Goal: Task Accomplishment & Management: Use online tool/utility

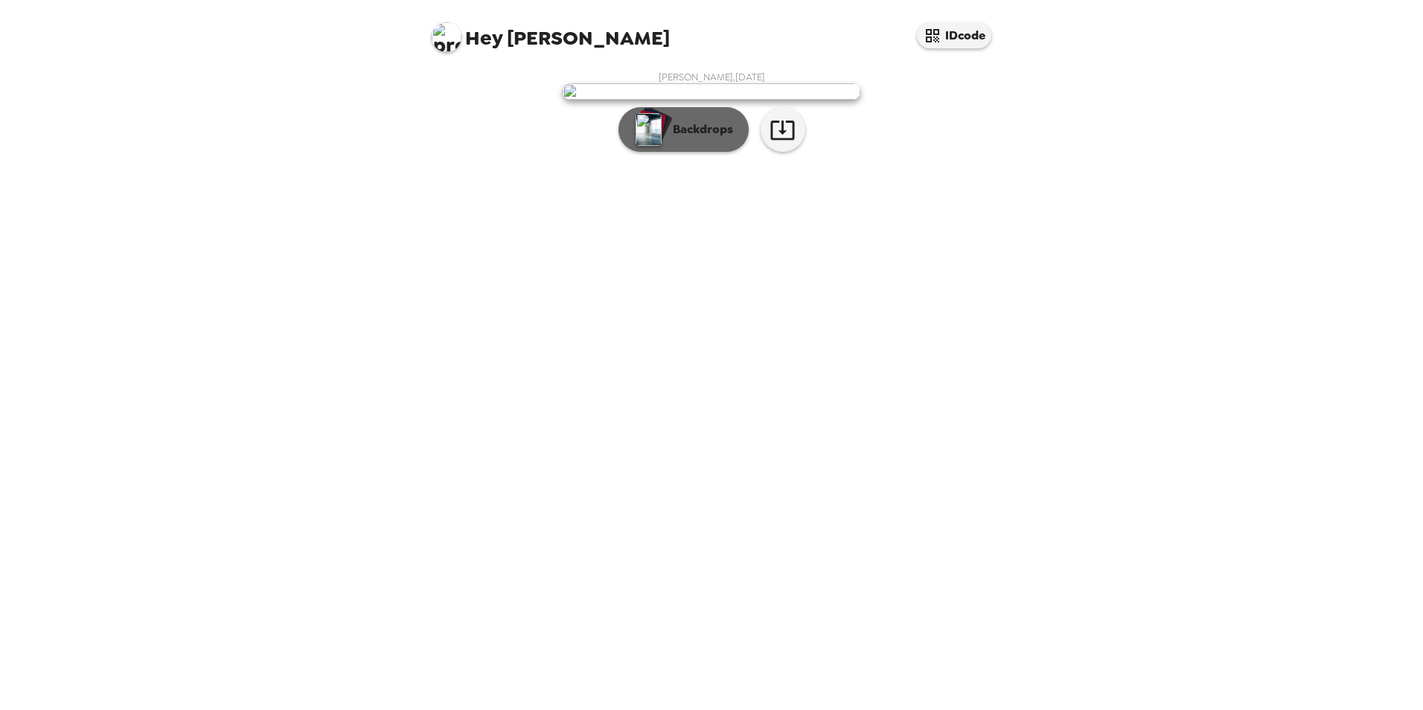
click at [686, 138] on p "Backdrops" at bounding box center [699, 130] width 68 height 18
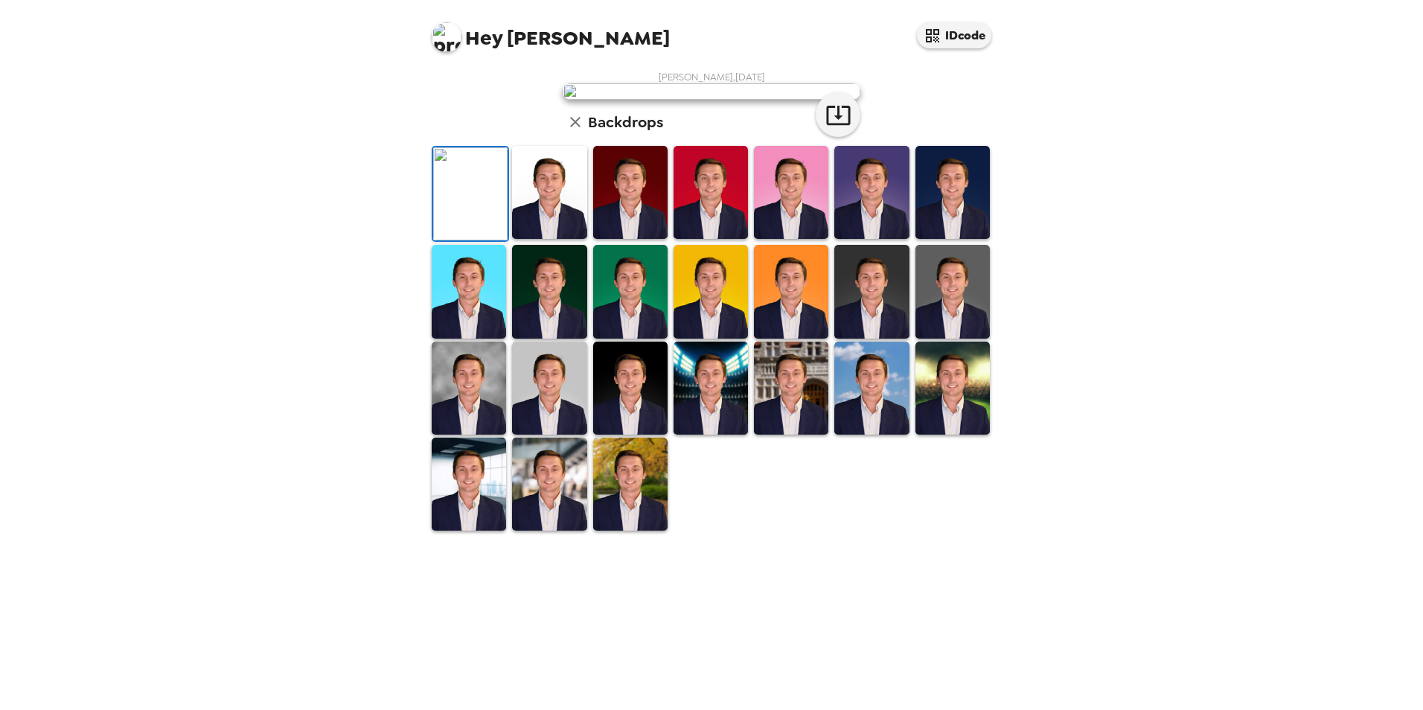
scroll to position [71, 0]
click at [534, 239] on img at bounding box center [549, 192] width 74 height 93
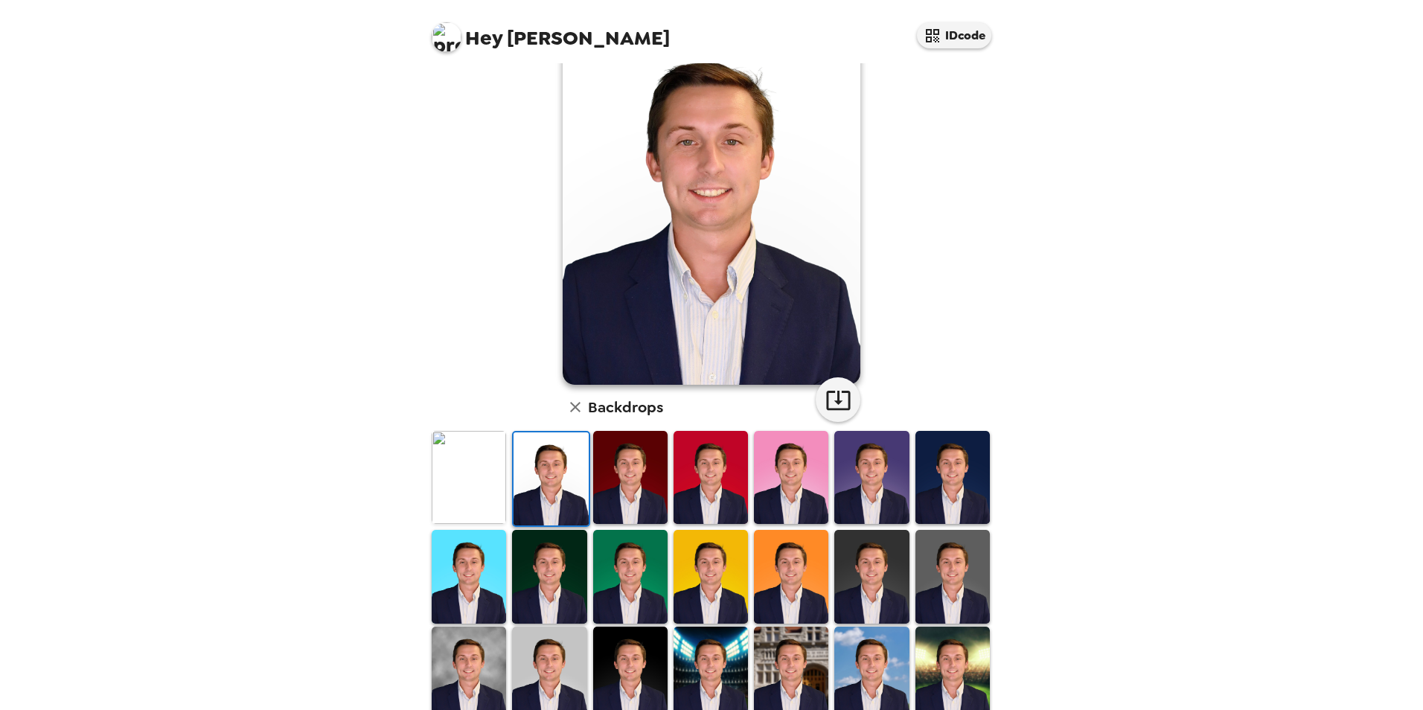
click at [606, 485] on img at bounding box center [630, 477] width 74 height 93
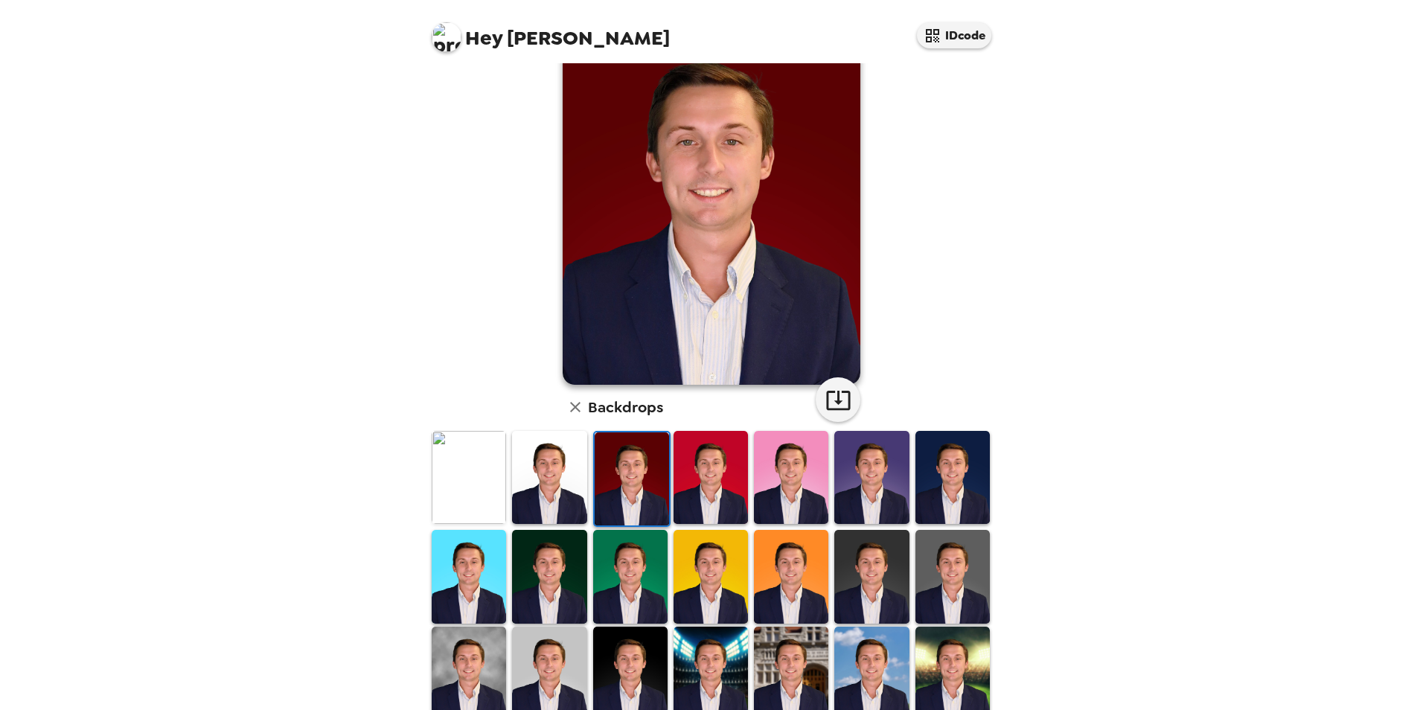
click at [711, 479] on img at bounding box center [710, 477] width 74 height 93
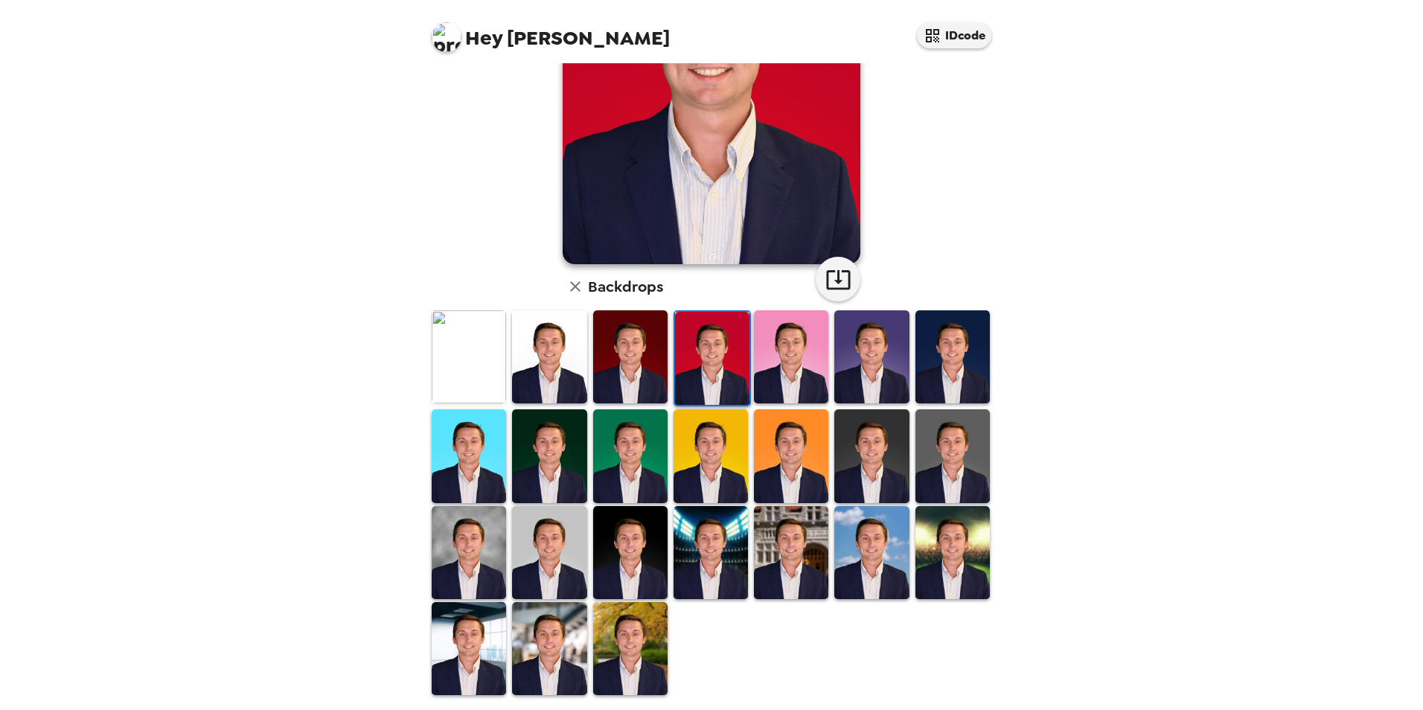
scroll to position [193, 0]
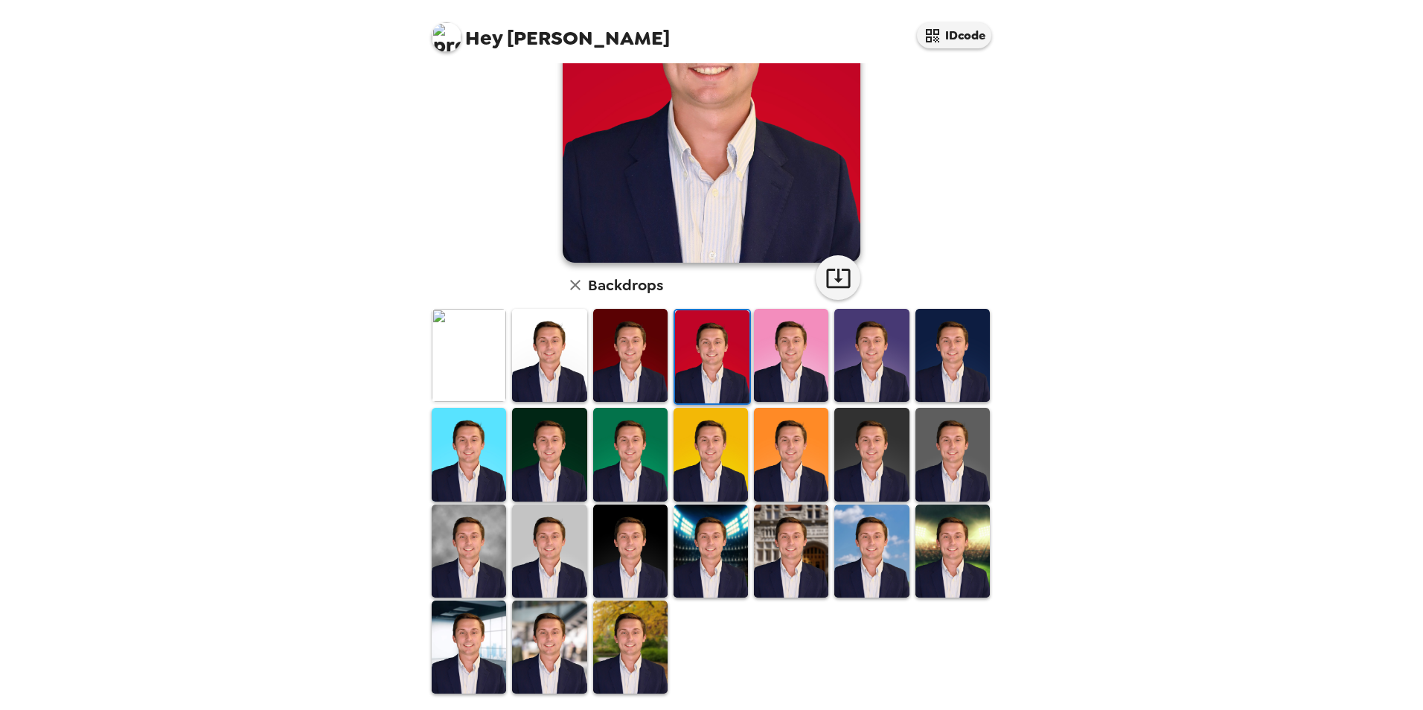
click at [473, 429] on img at bounding box center [469, 454] width 74 height 93
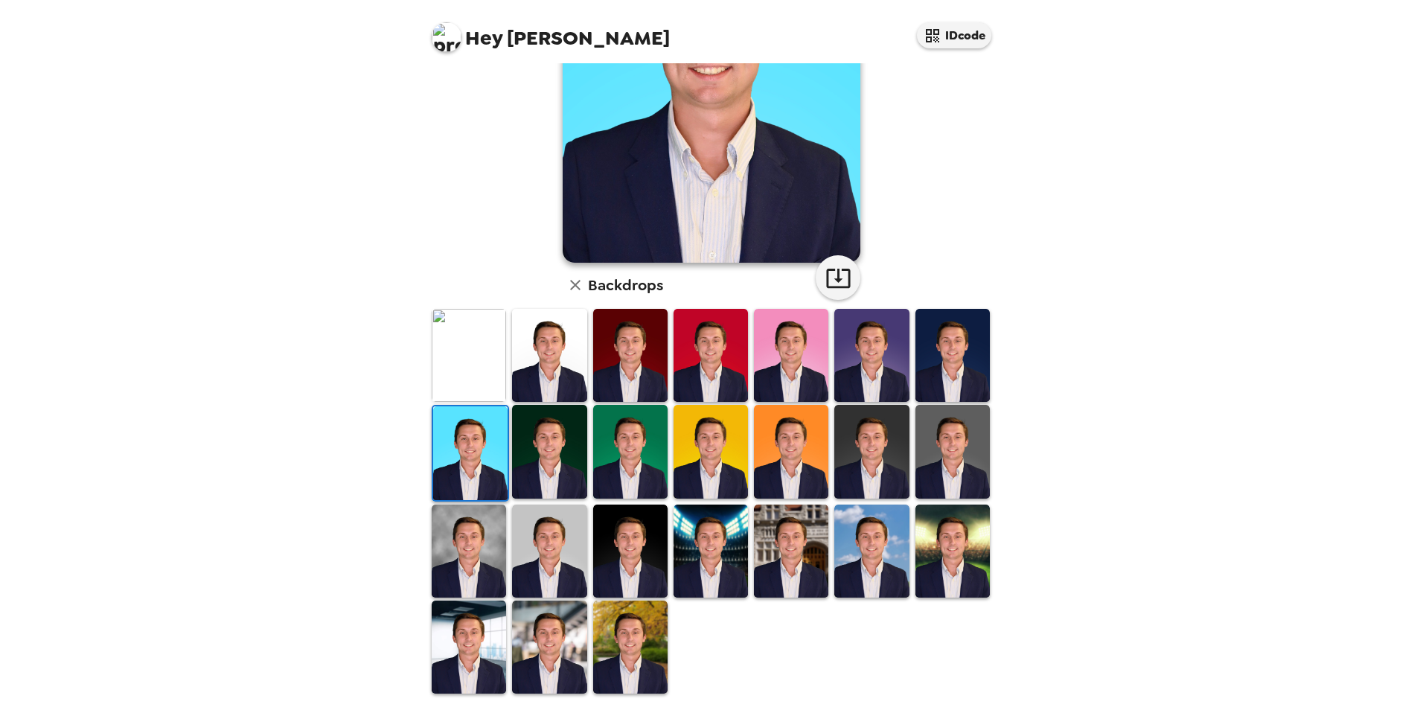
click at [893, 446] on img at bounding box center [871, 451] width 74 height 93
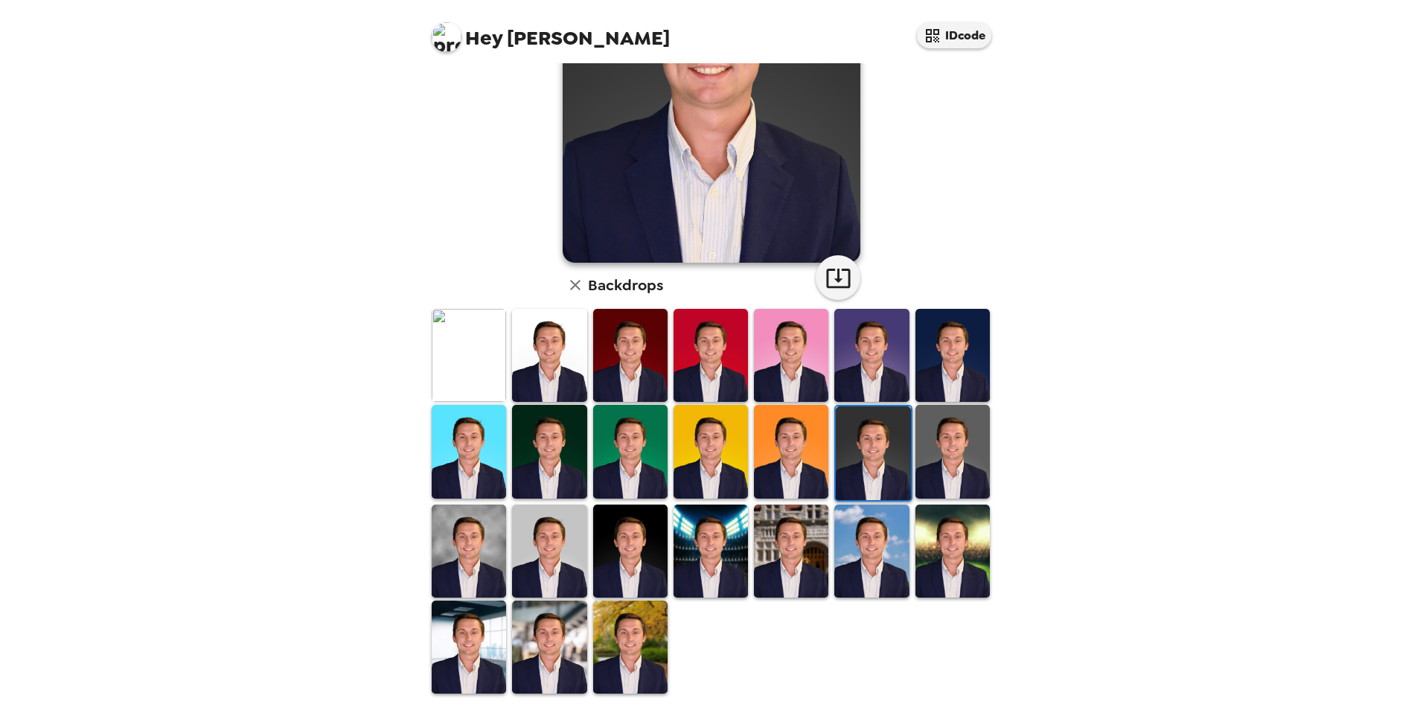
click at [939, 470] on img at bounding box center [952, 451] width 74 height 93
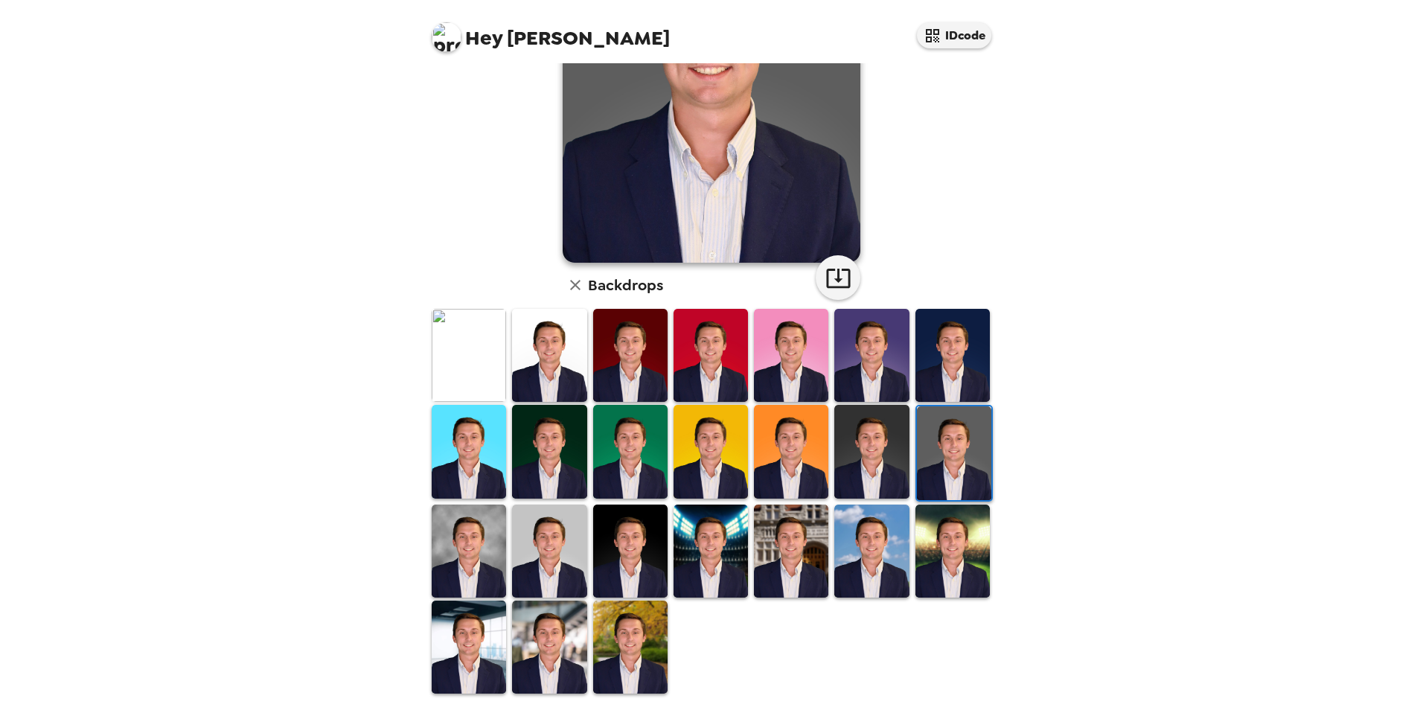
click at [625, 632] on img at bounding box center [630, 646] width 74 height 93
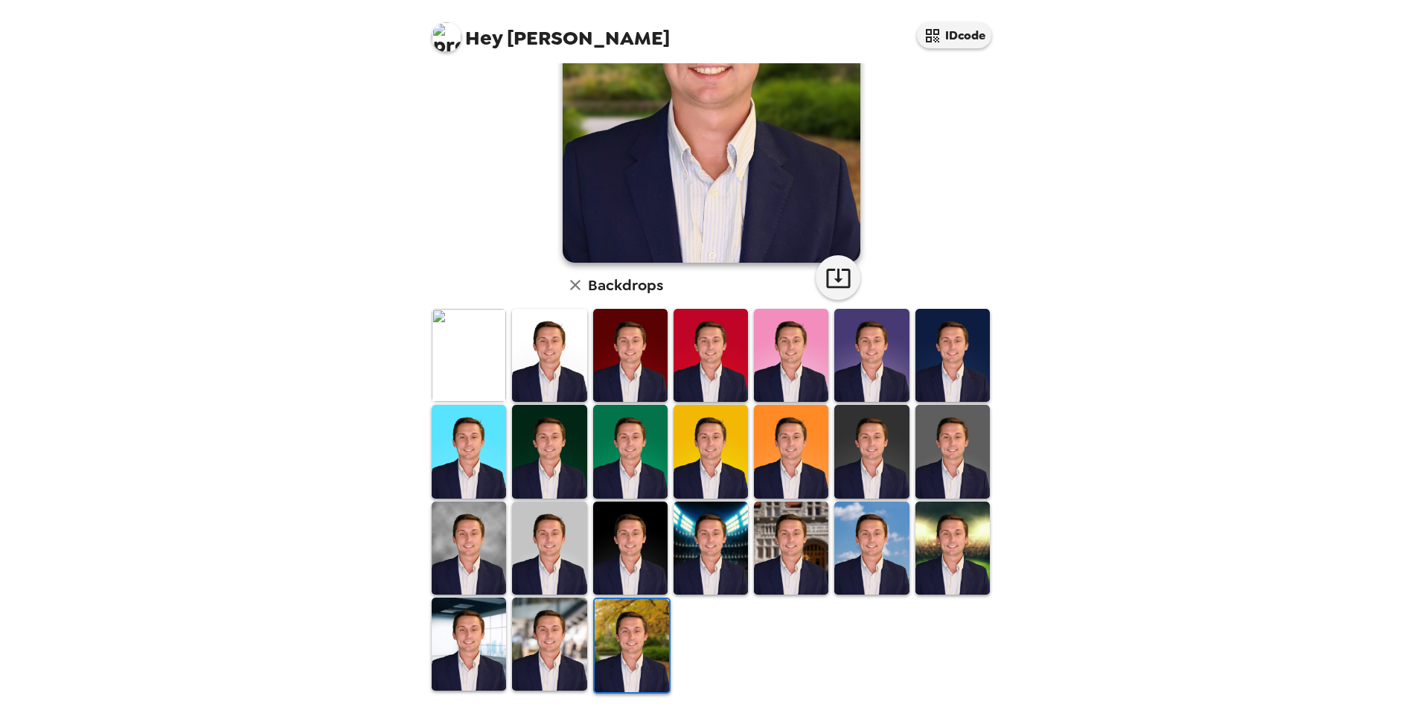
click at [699, 560] on img at bounding box center [710, 548] width 74 height 93
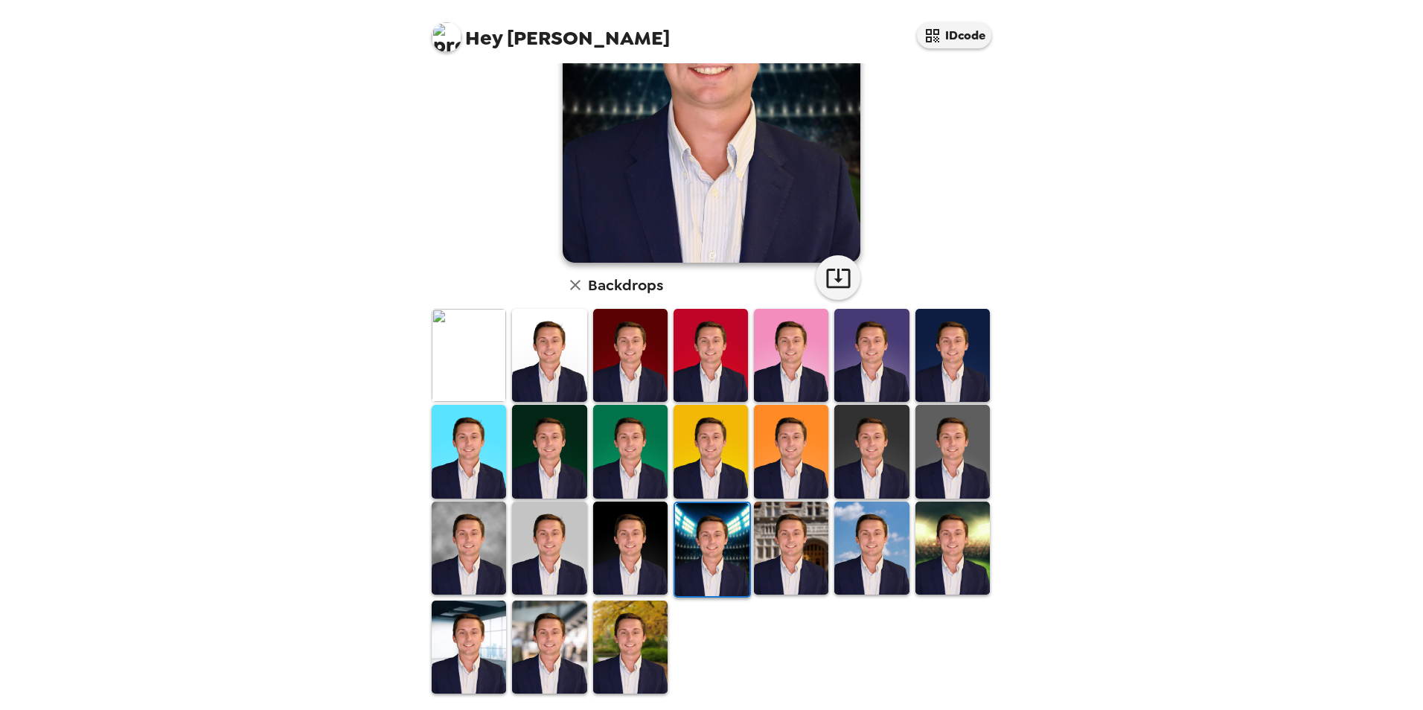
click at [775, 539] on img at bounding box center [791, 548] width 74 height 93
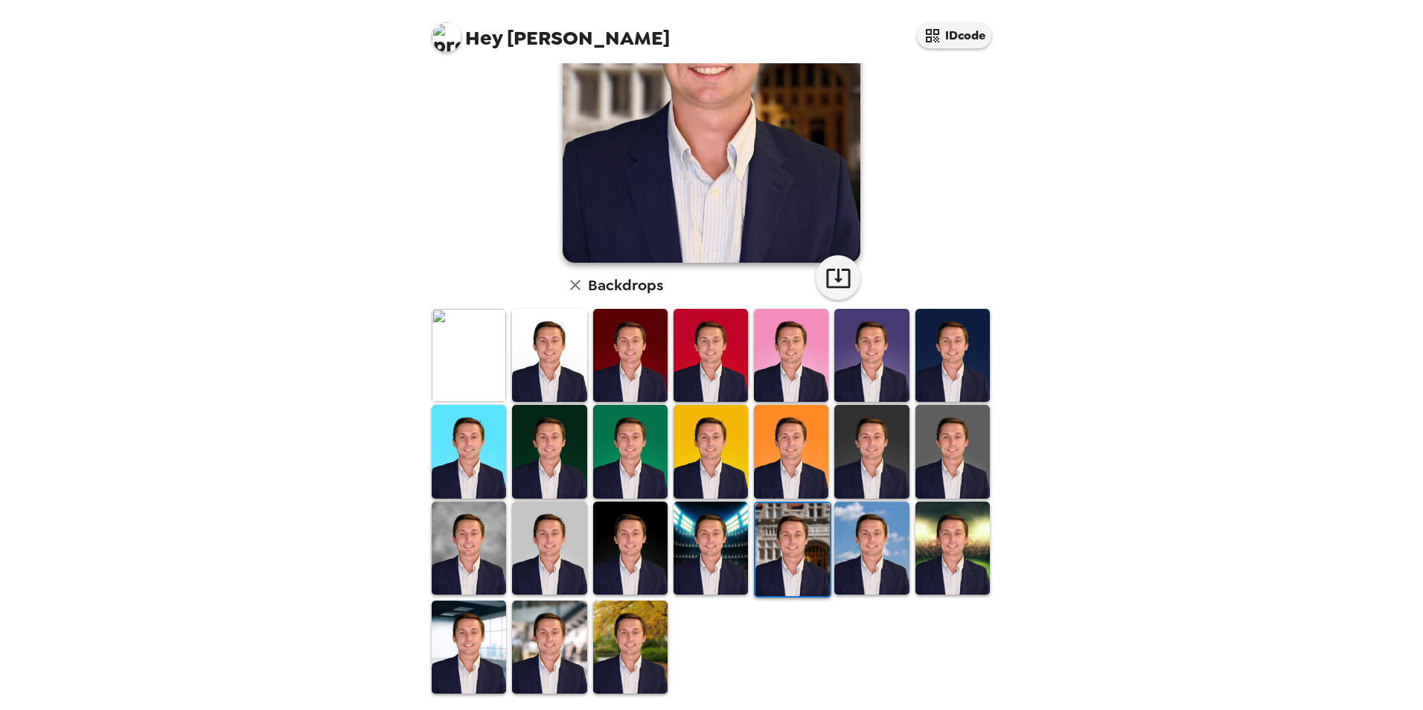
click at [946, 569] on img at bounding box center [952, 548] width 74 height 93
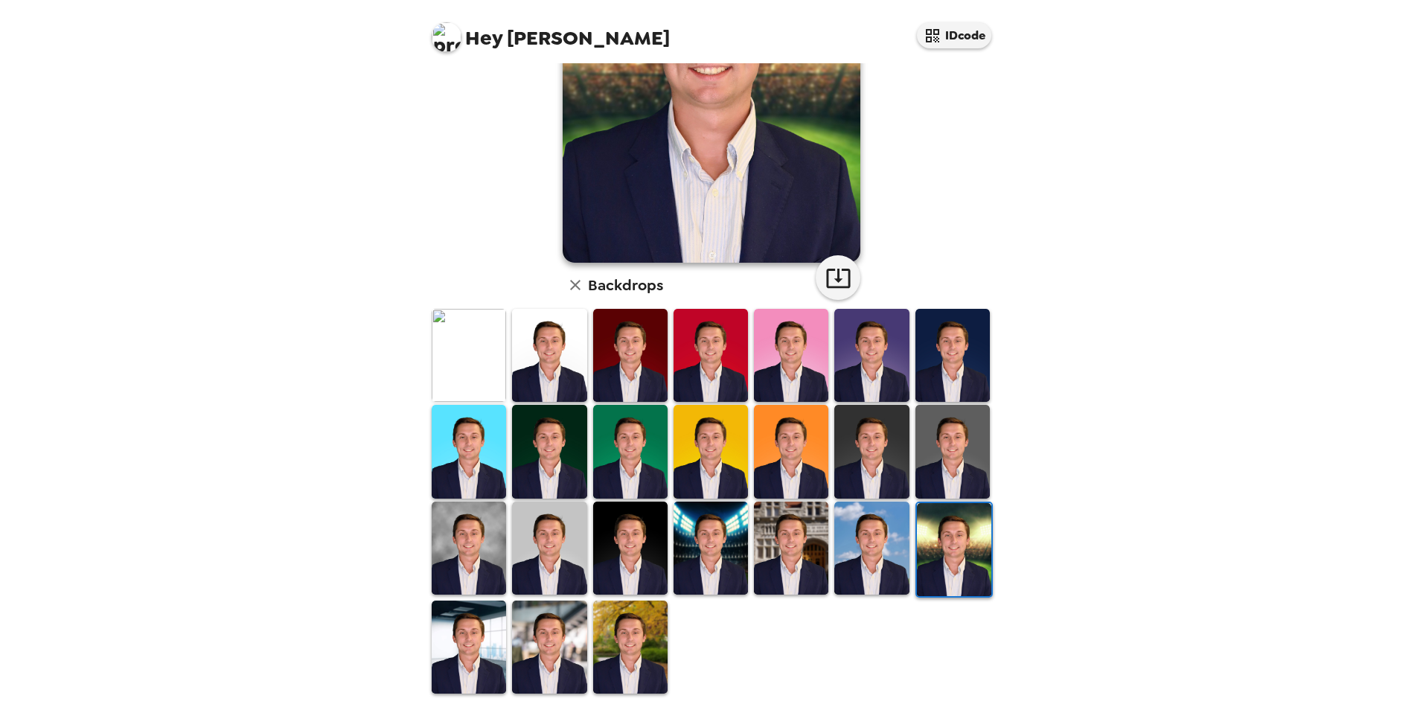
click at [478, 638] on img at bounding box center [469, 646] width 74 height 93
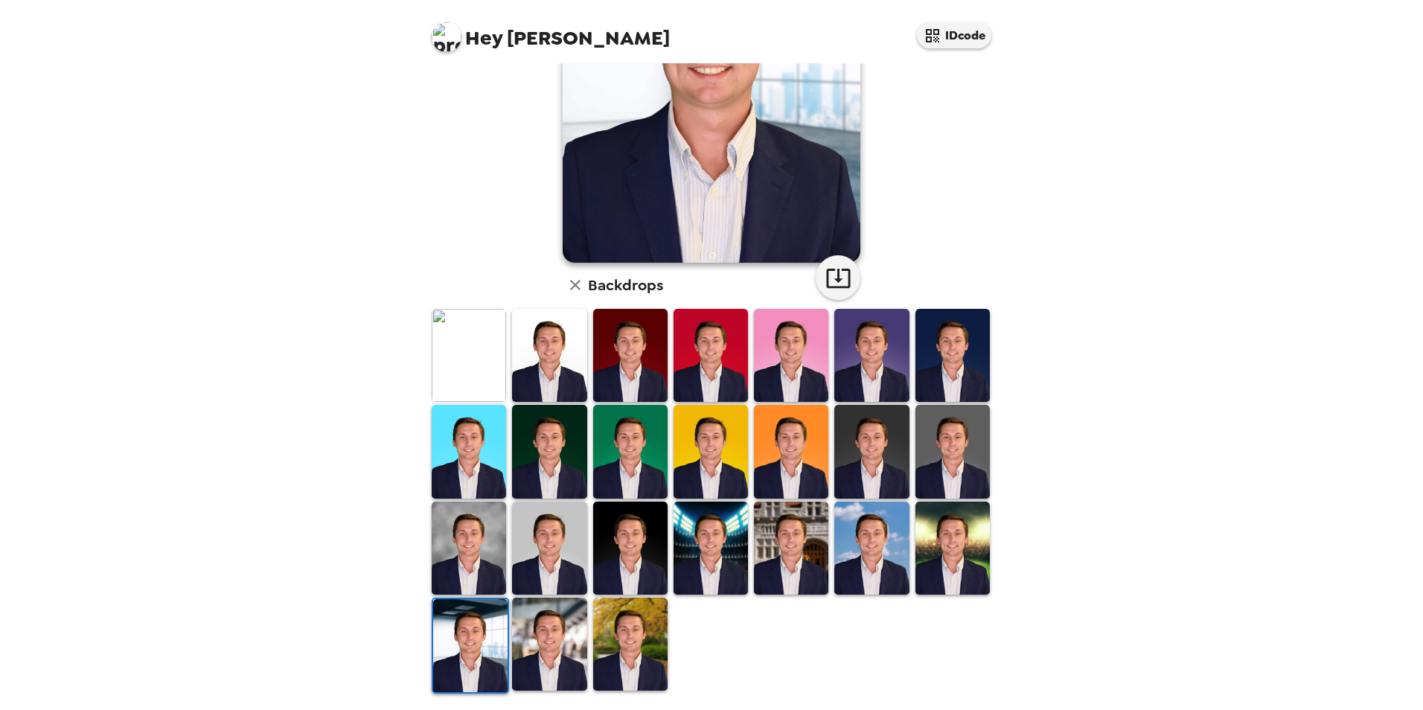
click at [555, 667] on img at bounding box center [549, 643] width 74 height 93
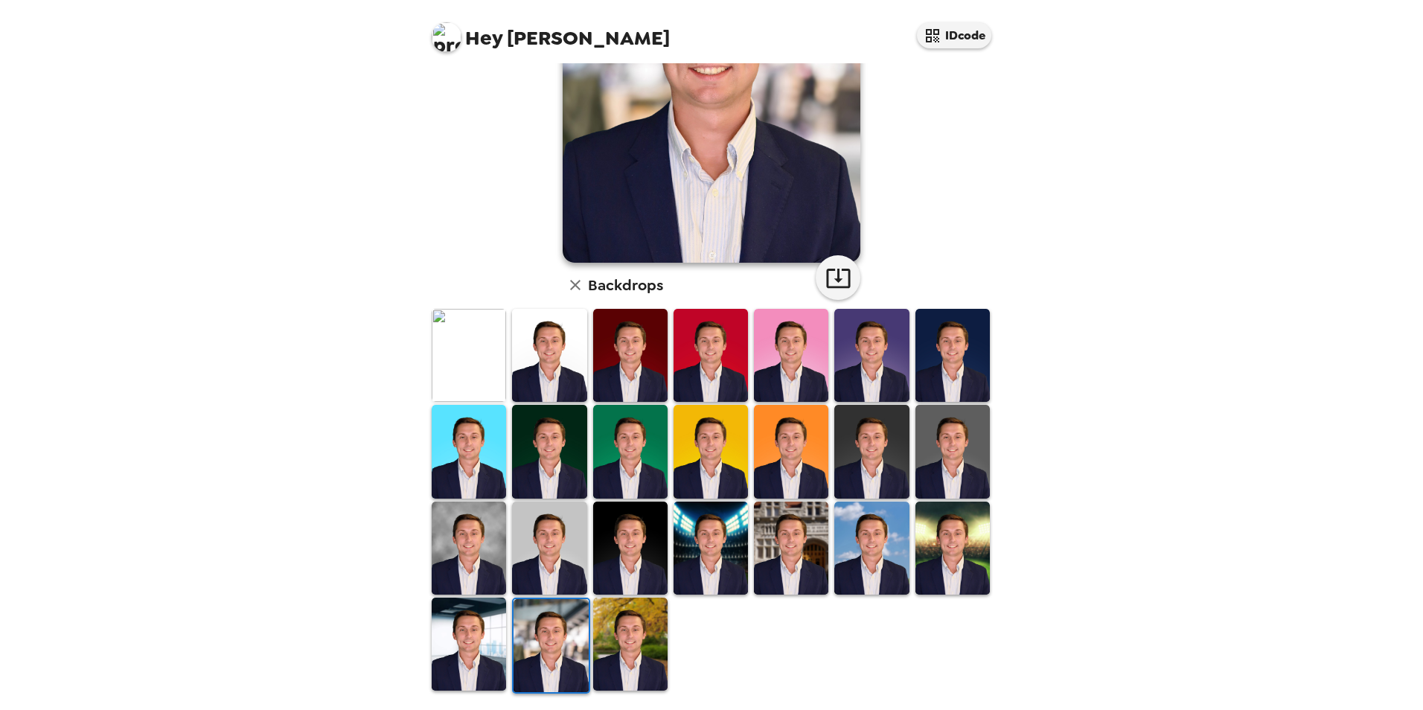
click at [471, 548] on img at bounding box center [469, 548] width 74 height 93
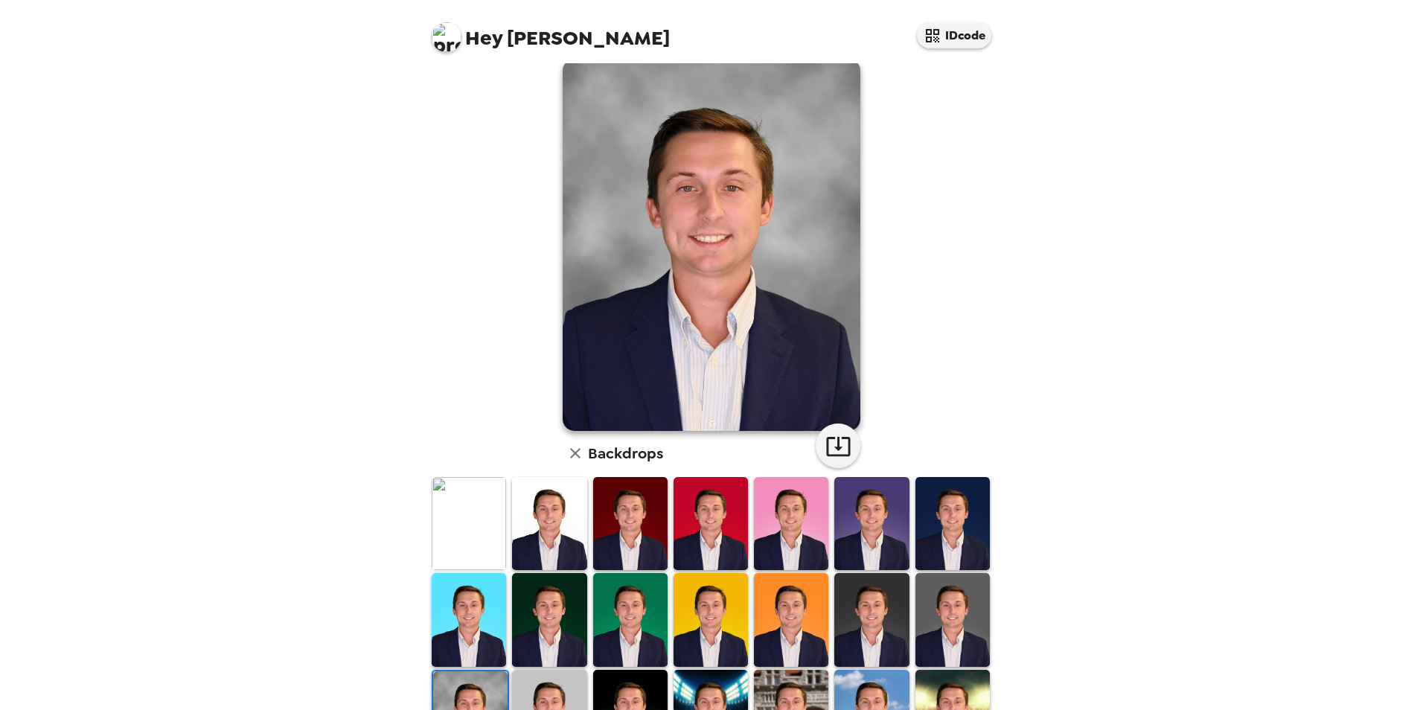
scroll to position [24, 0]
click at [935, 504] on img at bounding box center [952, 524] width 74 height 93
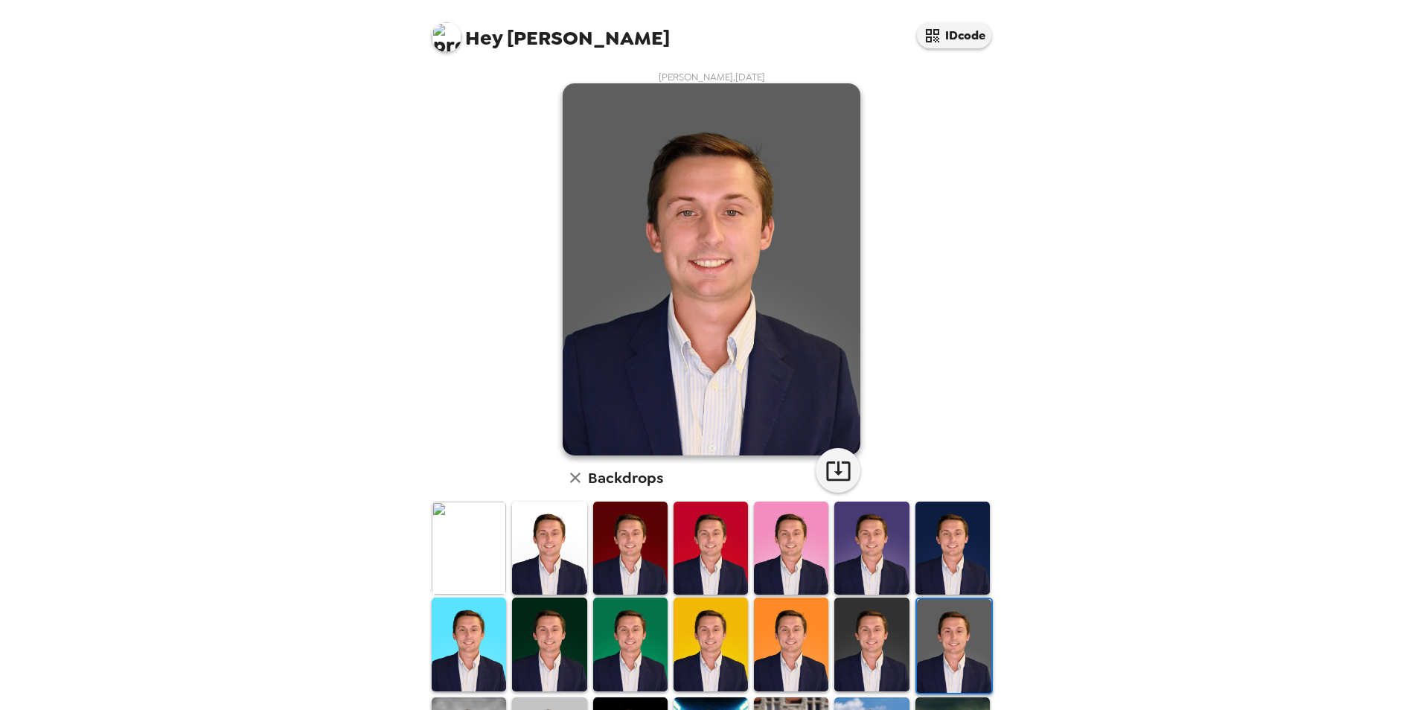
click at [862, 632] on img at bounding box center [871, 643] width 74 height 93
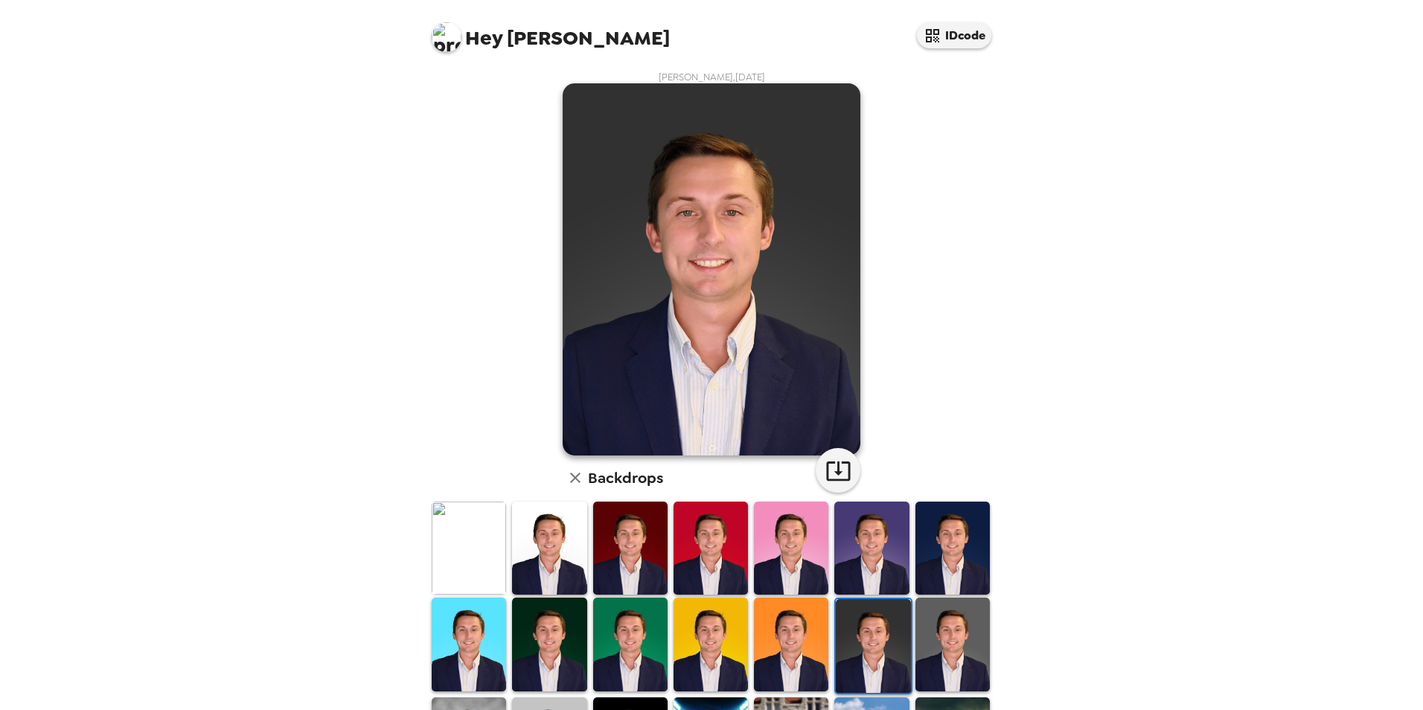
click at [937, 621] on img at bounding box center [952, 643] width 74 height 93
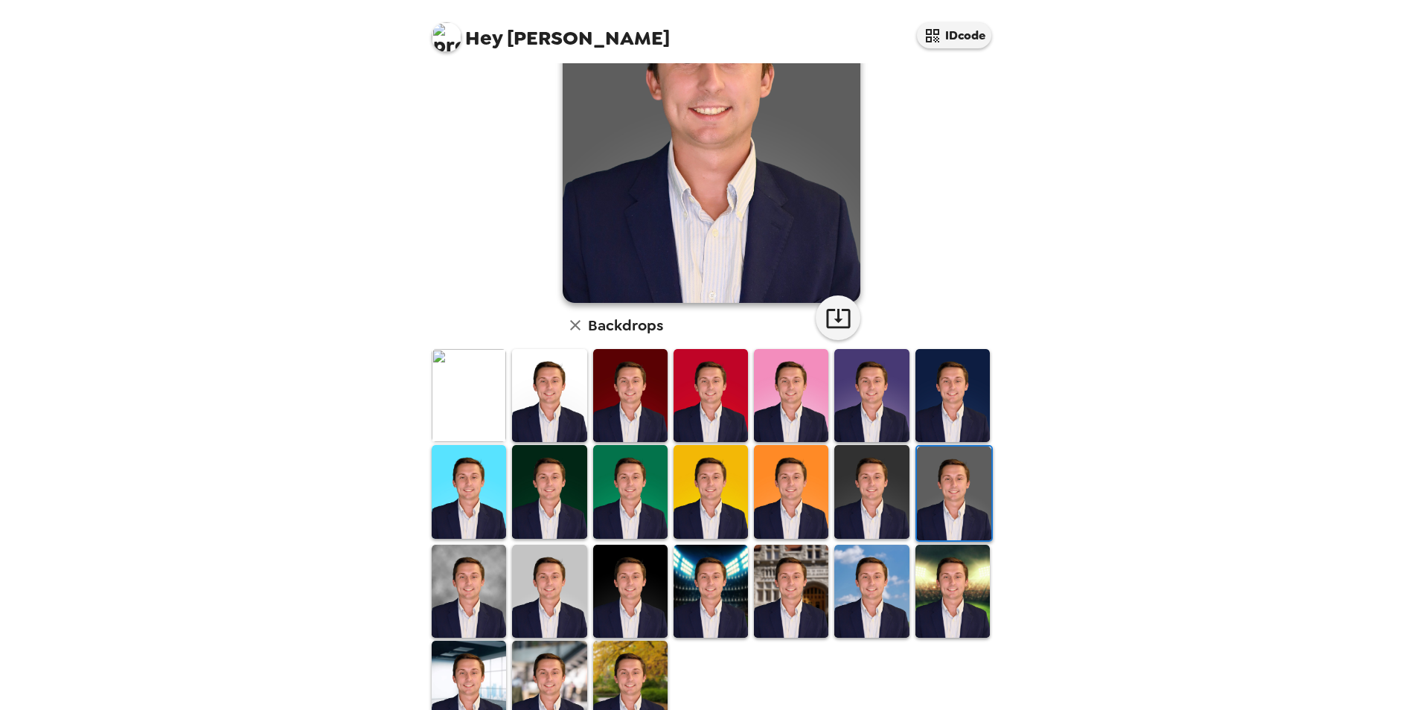
scroll to position [187, 0]
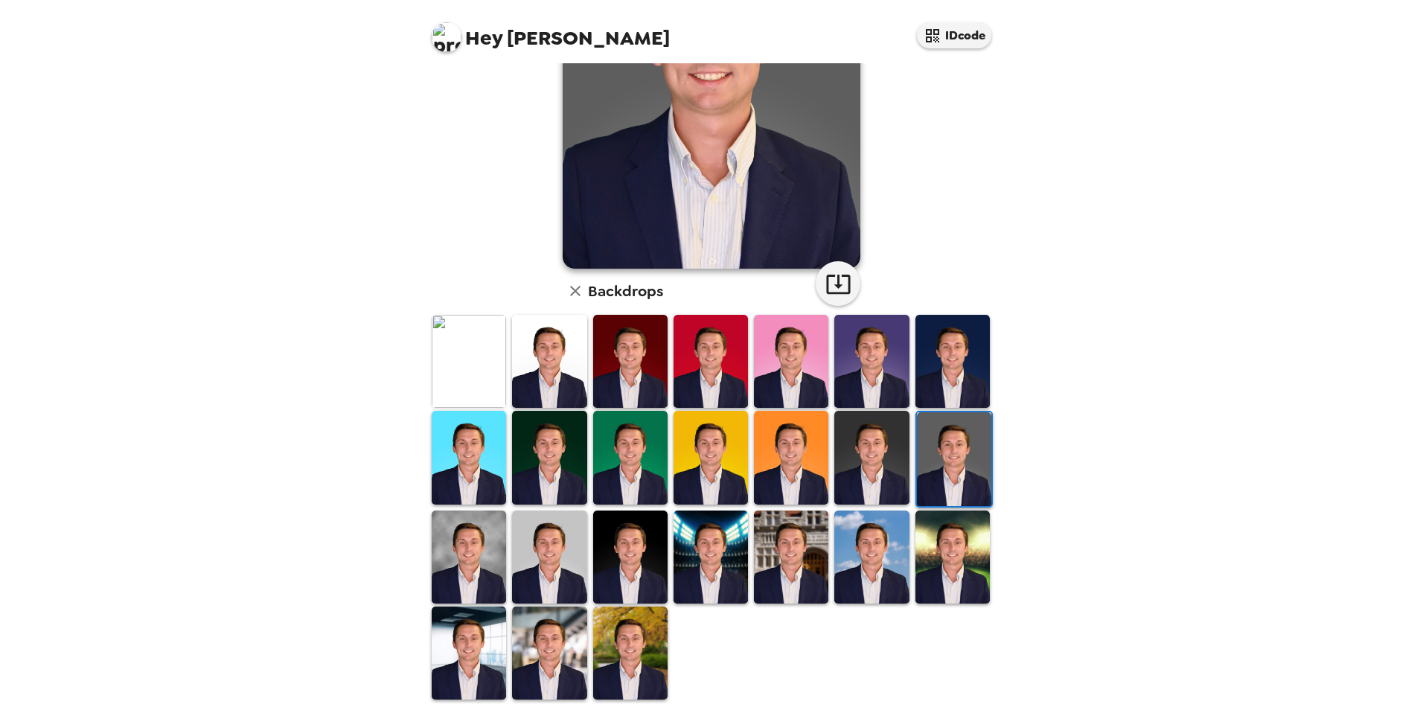
click at [485, 542] on img at bounding box center [469, 556] width 74 height 93
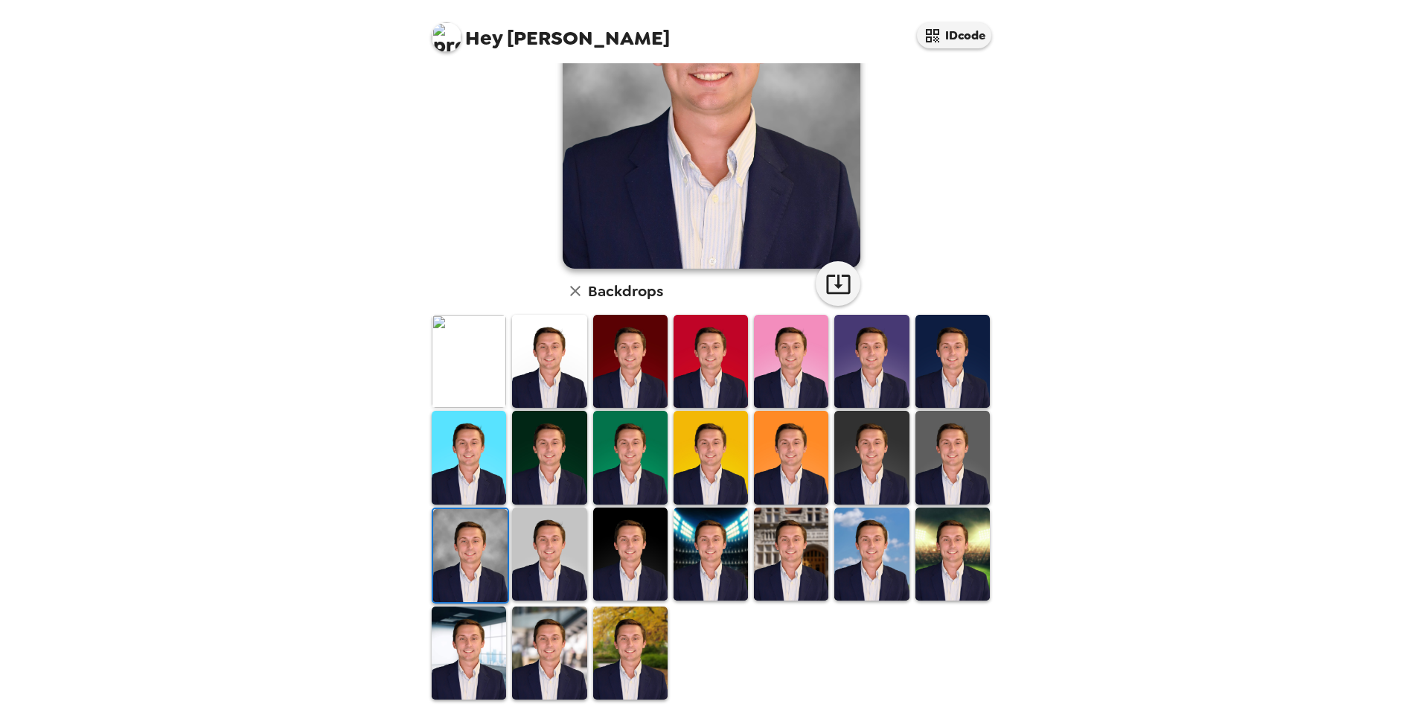
scroll to position [0, 0]
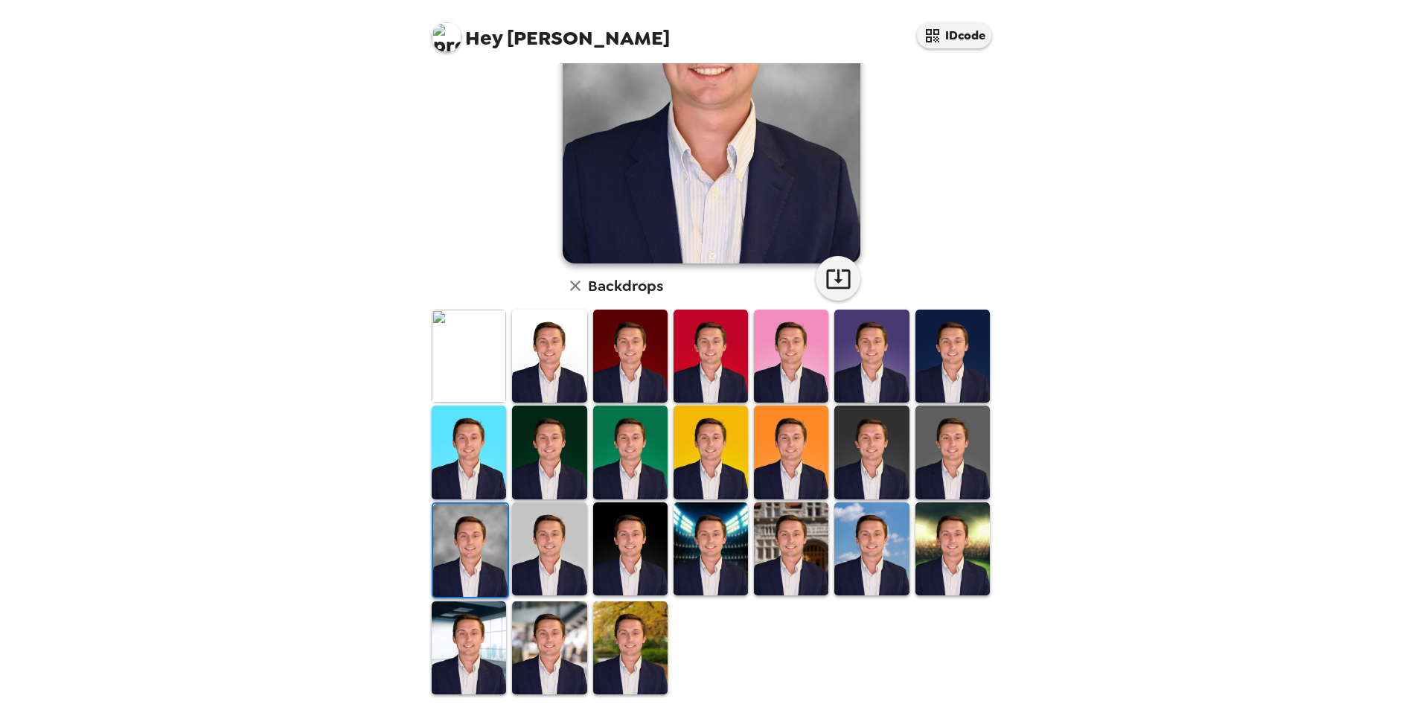
click at [936, 464] on img at bounding box center [952, 452] width 74 height 93
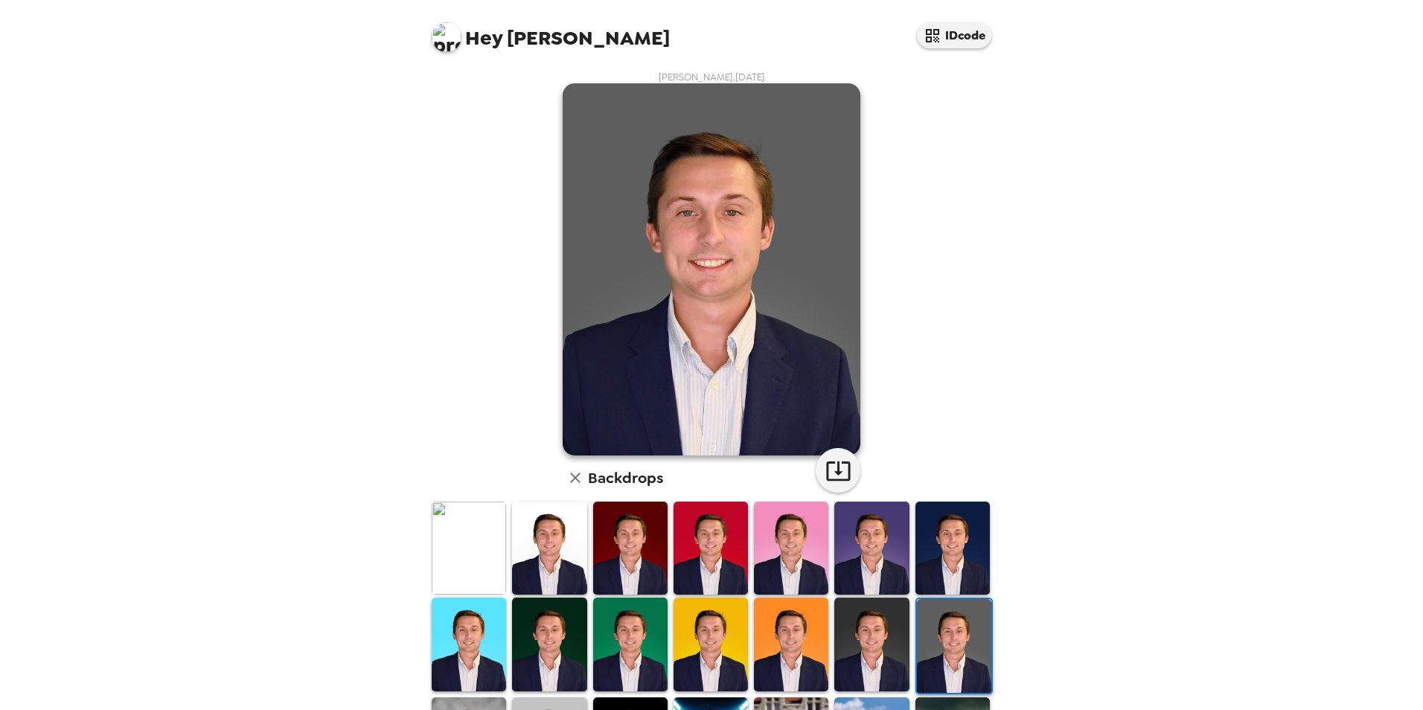
click at [883, 621] on img at bounding box center [871, 643] width 74 height 93
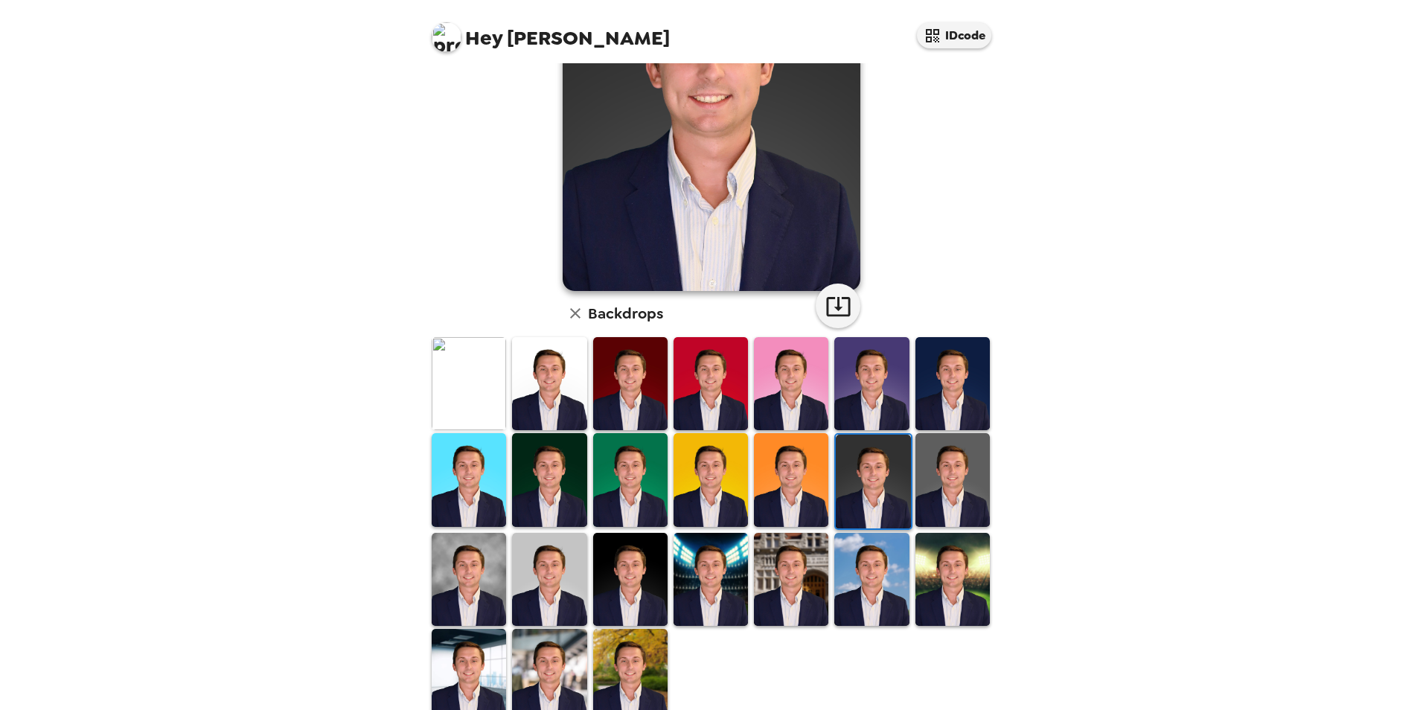
scroll to position [165, 0]
click at [523, 575] on img at bounding box center [549, 578] width 74 height 93
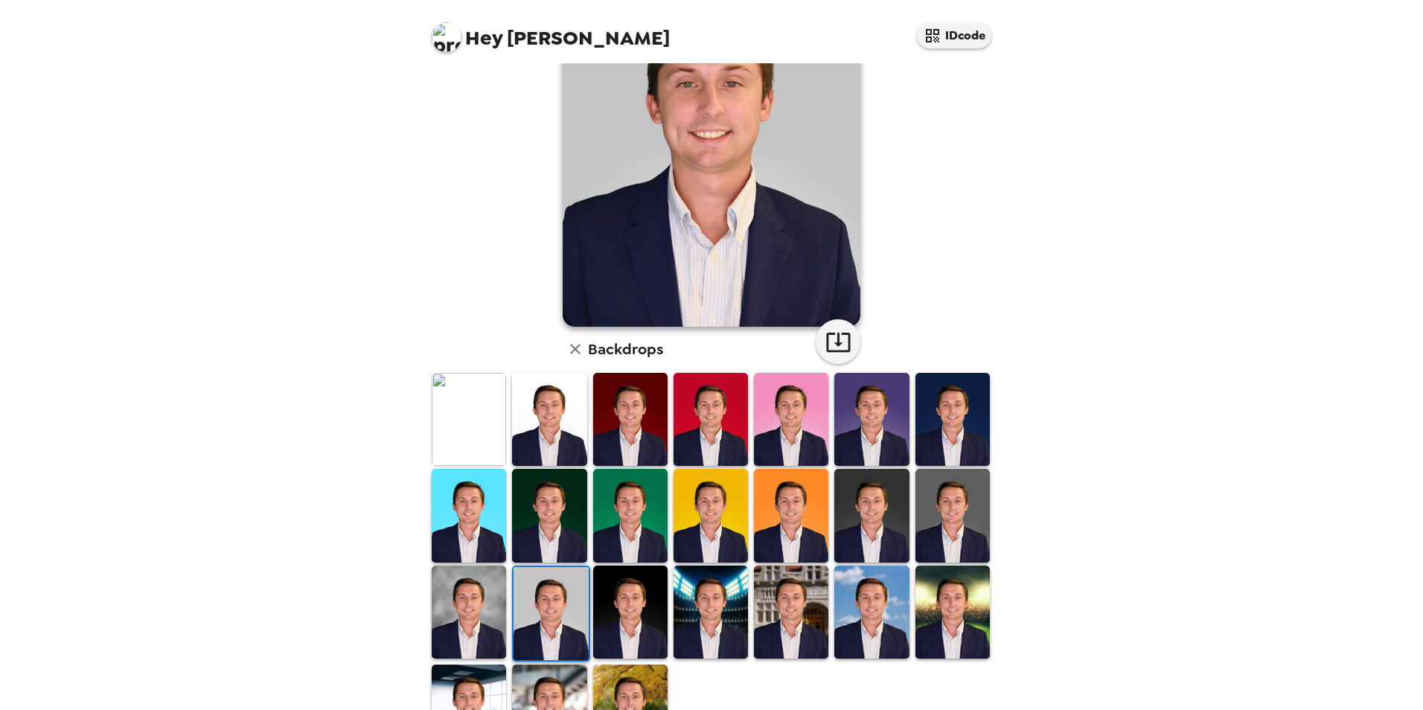
scroll to position [136, 0]
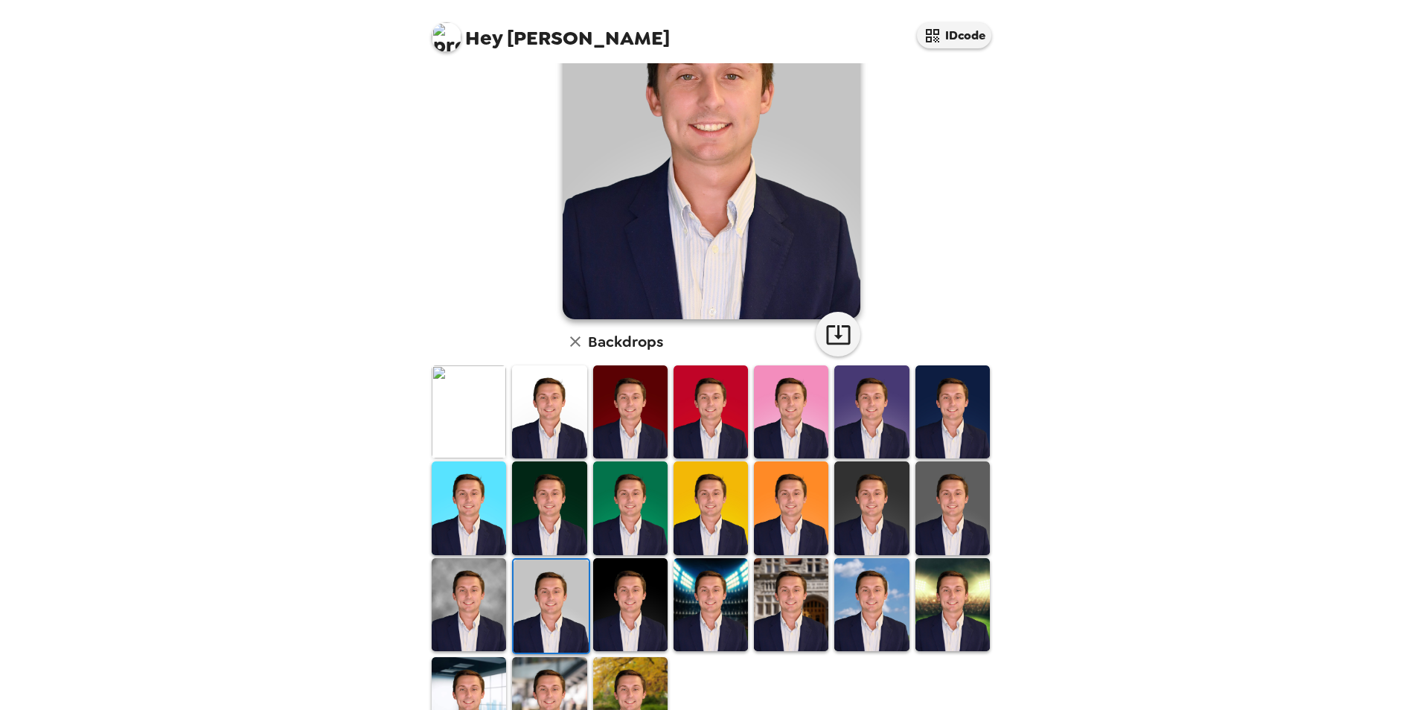
click at [454, 570] on img at bounding box center [469, 604] width 74 height 93
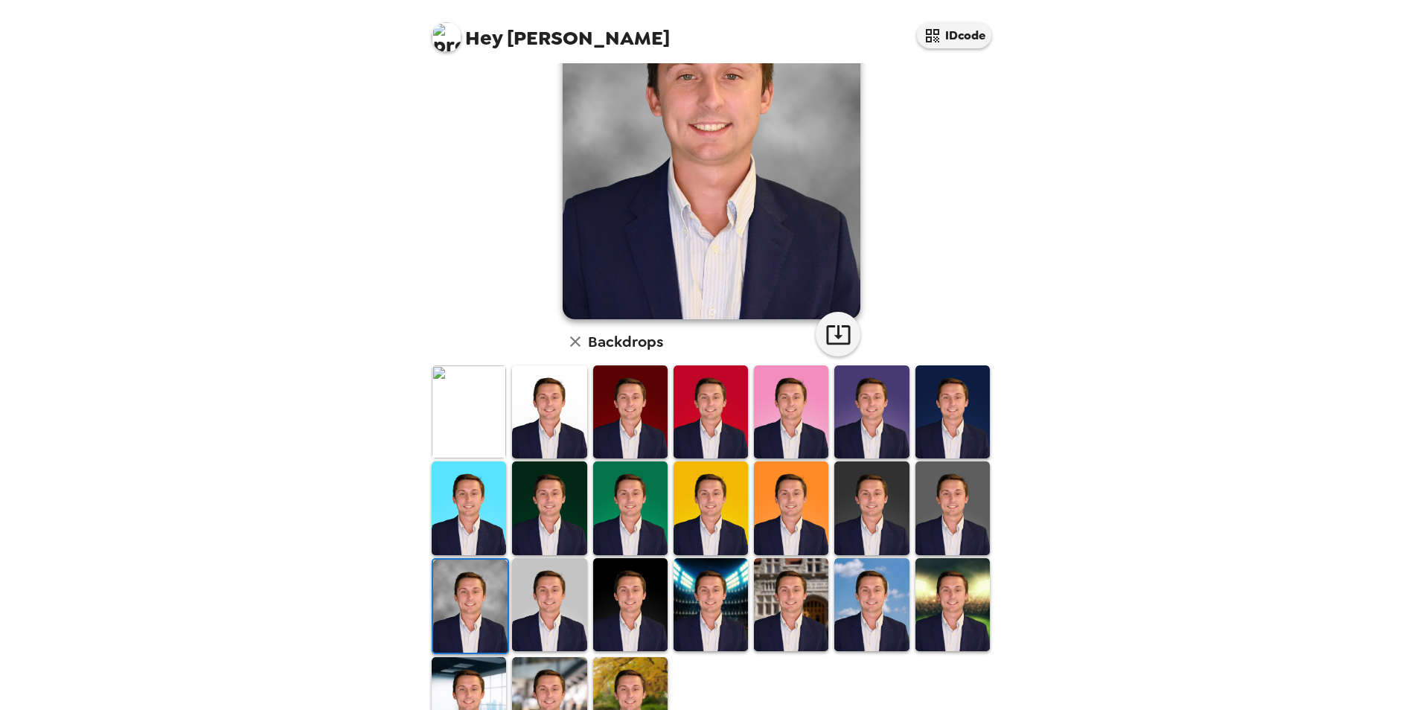
scroll to position [0, 0]
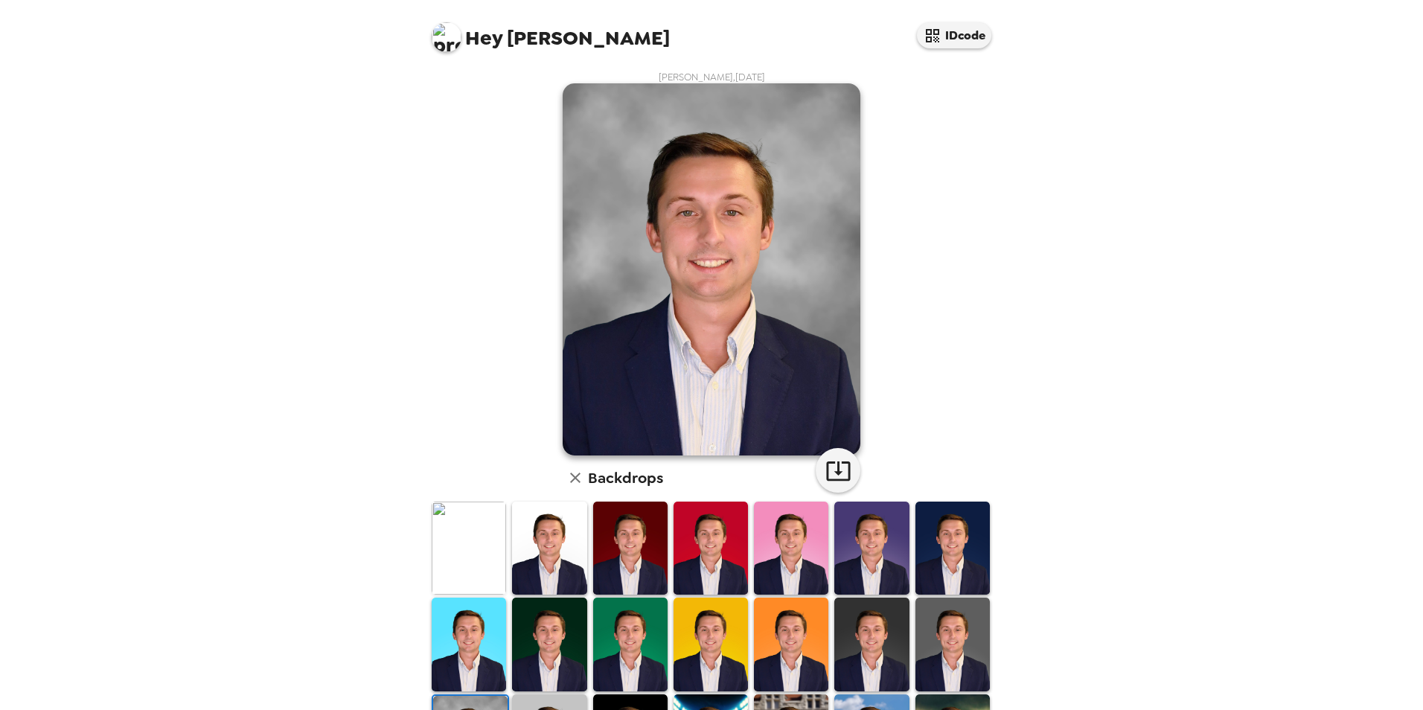
click at [871, 624] on img at bounding box center [871, 643] width 74 height 93
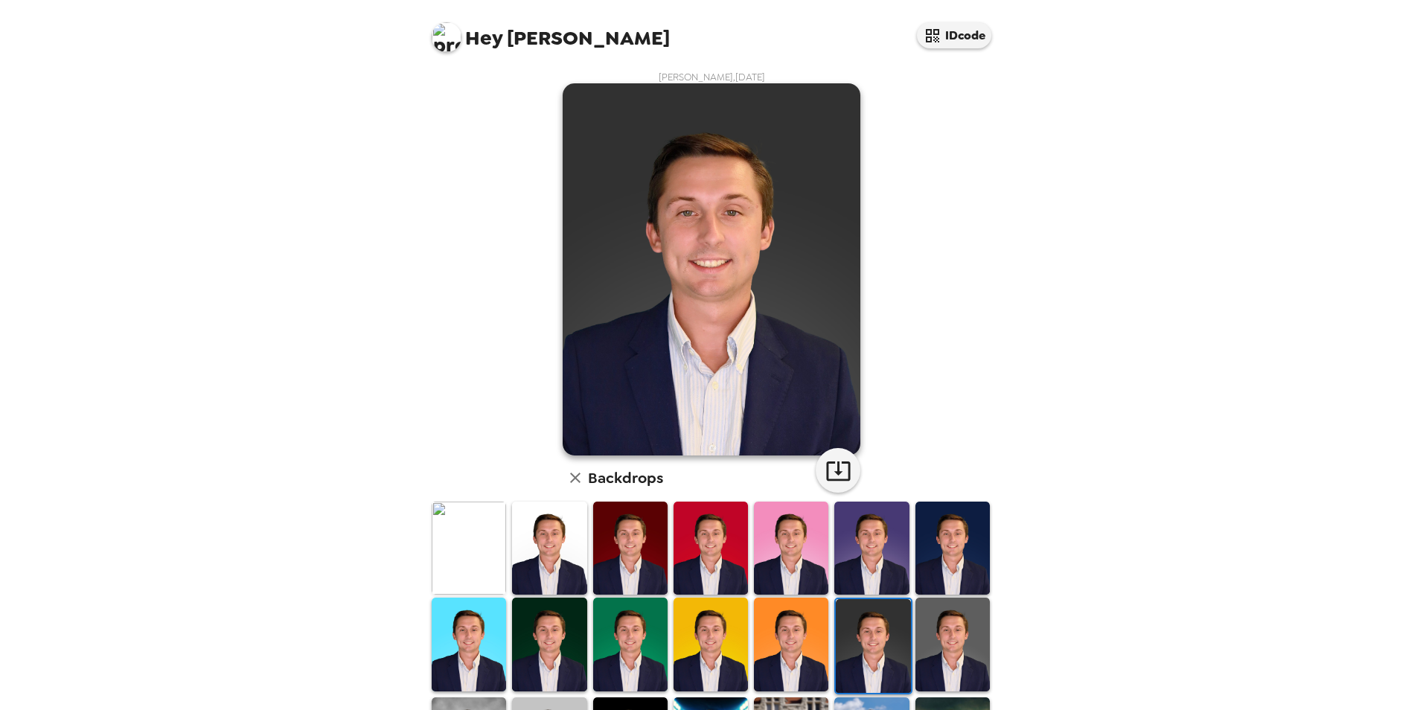
click at [947, 623] on img at bounding box center [952, 643] width 74 height 93
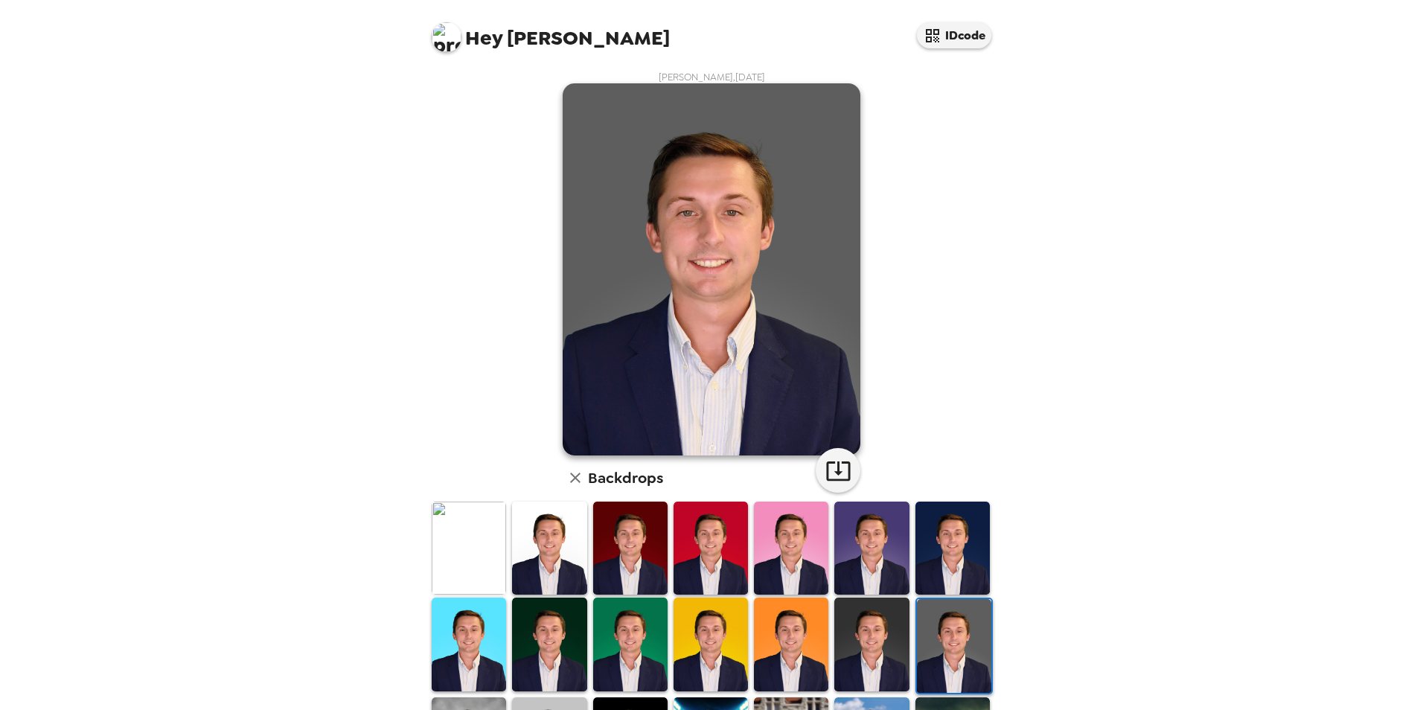
click at [545, 630] on img at bounding box center [549, 643] width 74 height 93
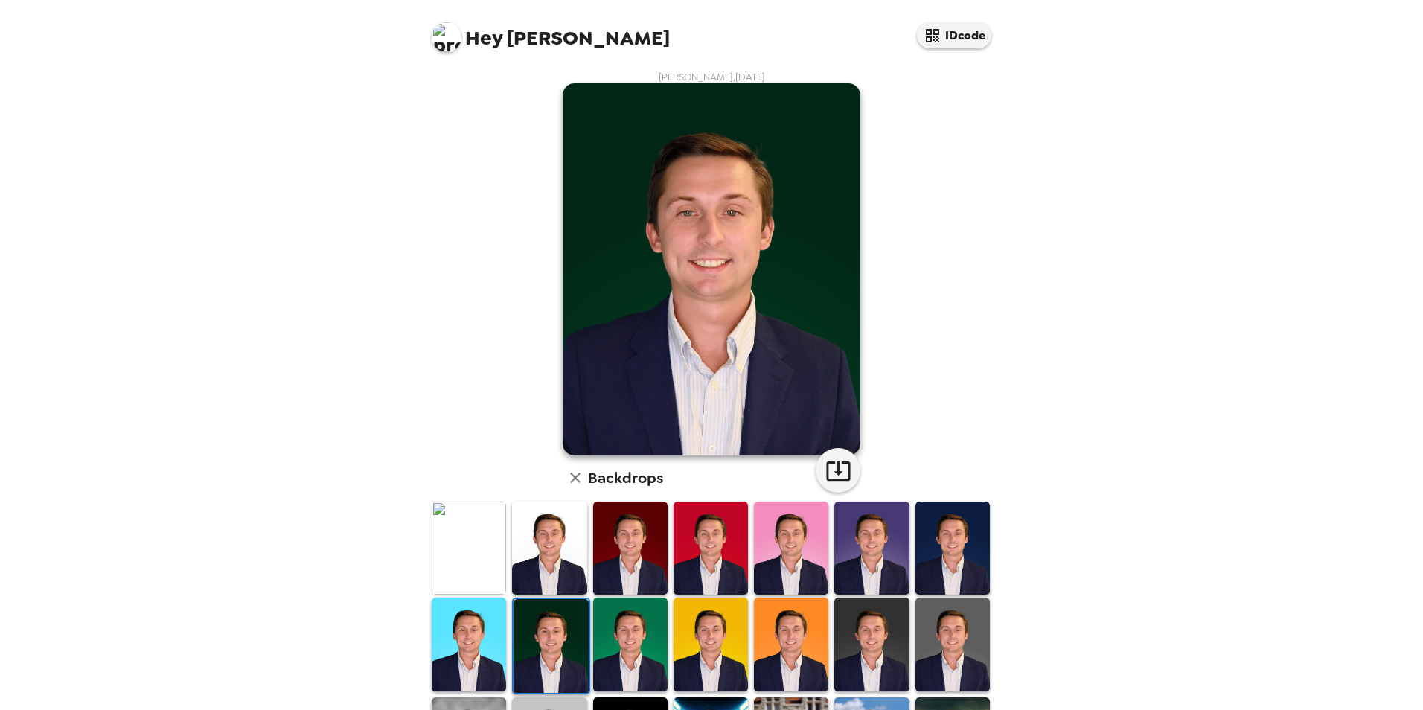
click at [460, 638] on img at bounding box center [469, 643] width 74 height 93
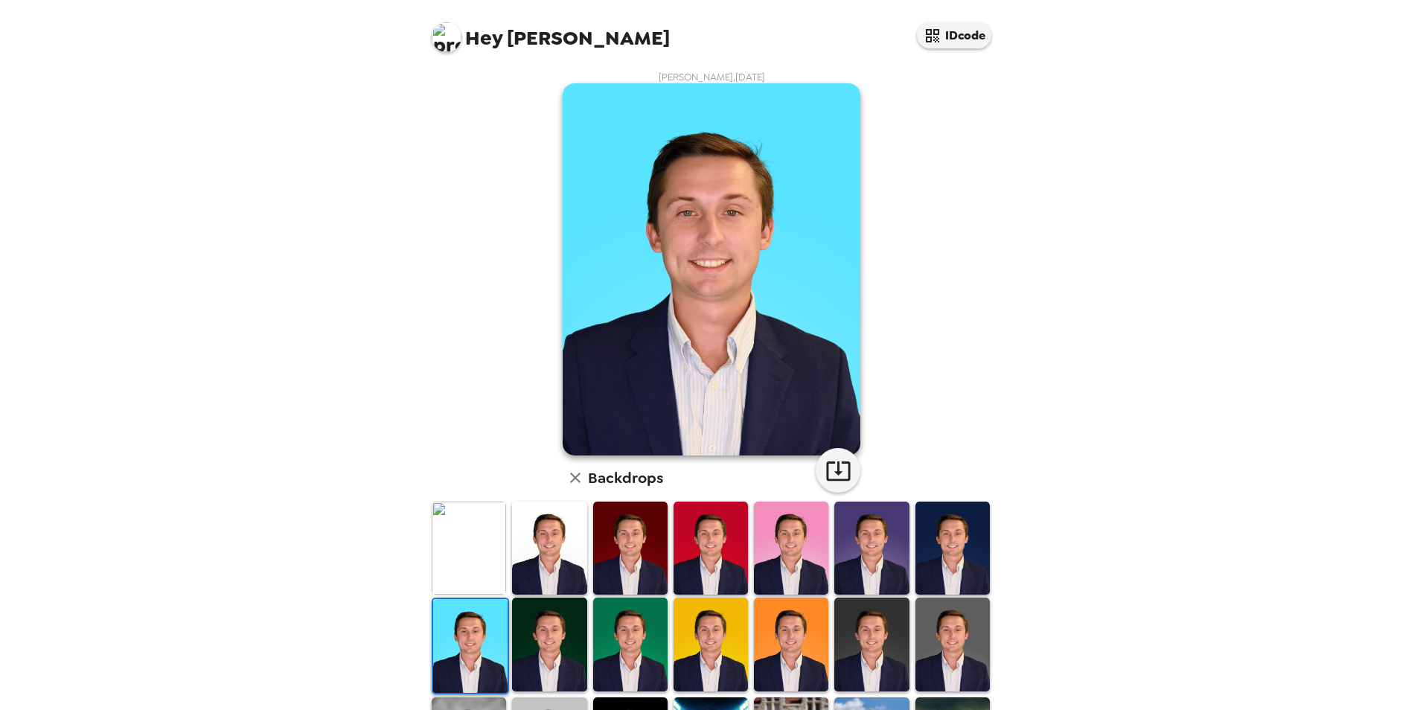
click at [546, 548] on img at bounding box center [549, 548] width 74 height 93
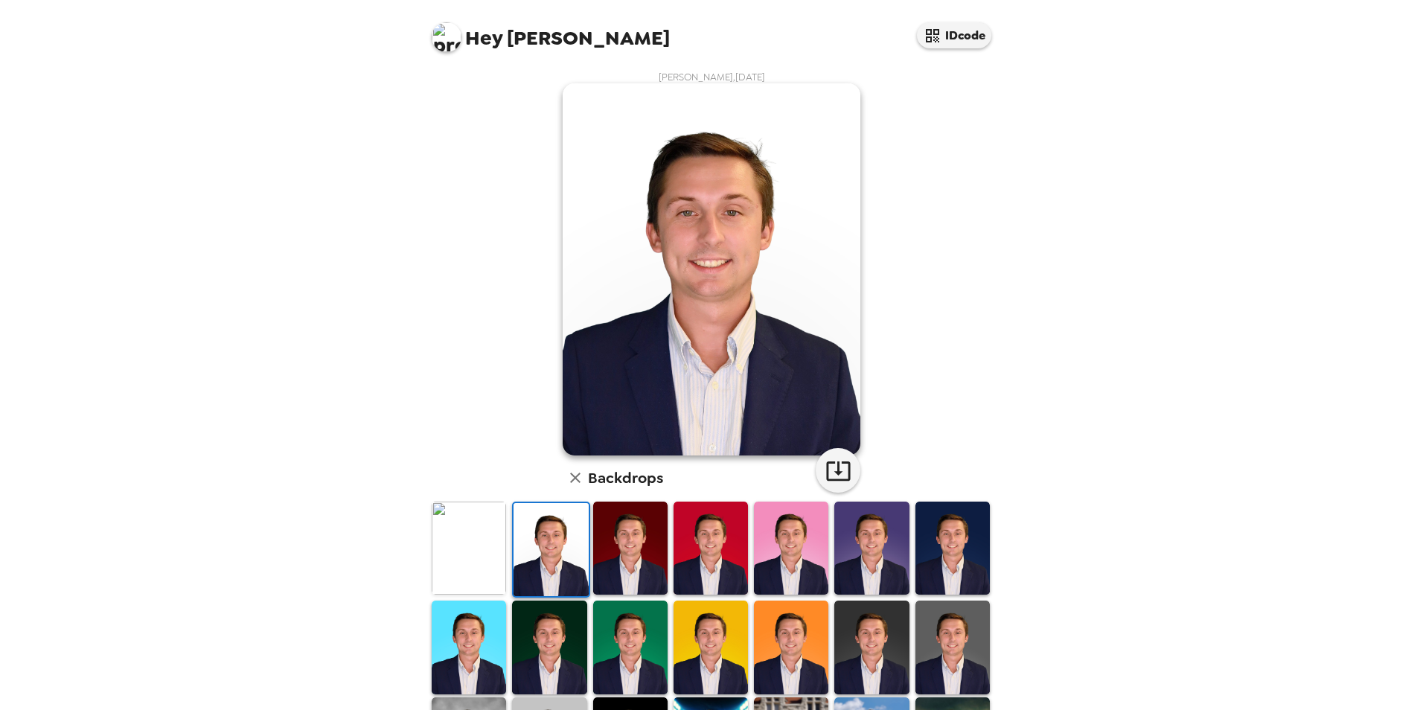
click at [942, 628] on img at bounding box center [952, 646] width 74 height 93
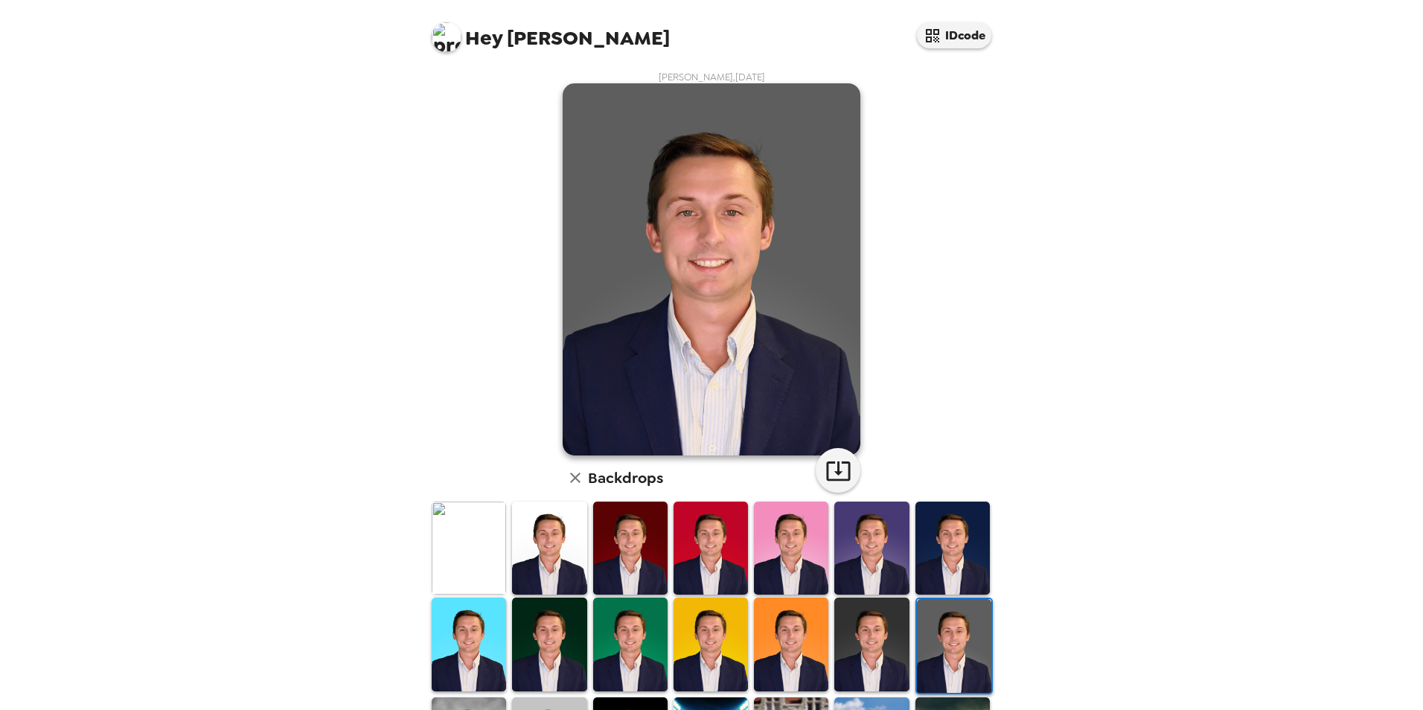
click at [935, 536] on img at bounding box center [952, 548] width 74 height 93
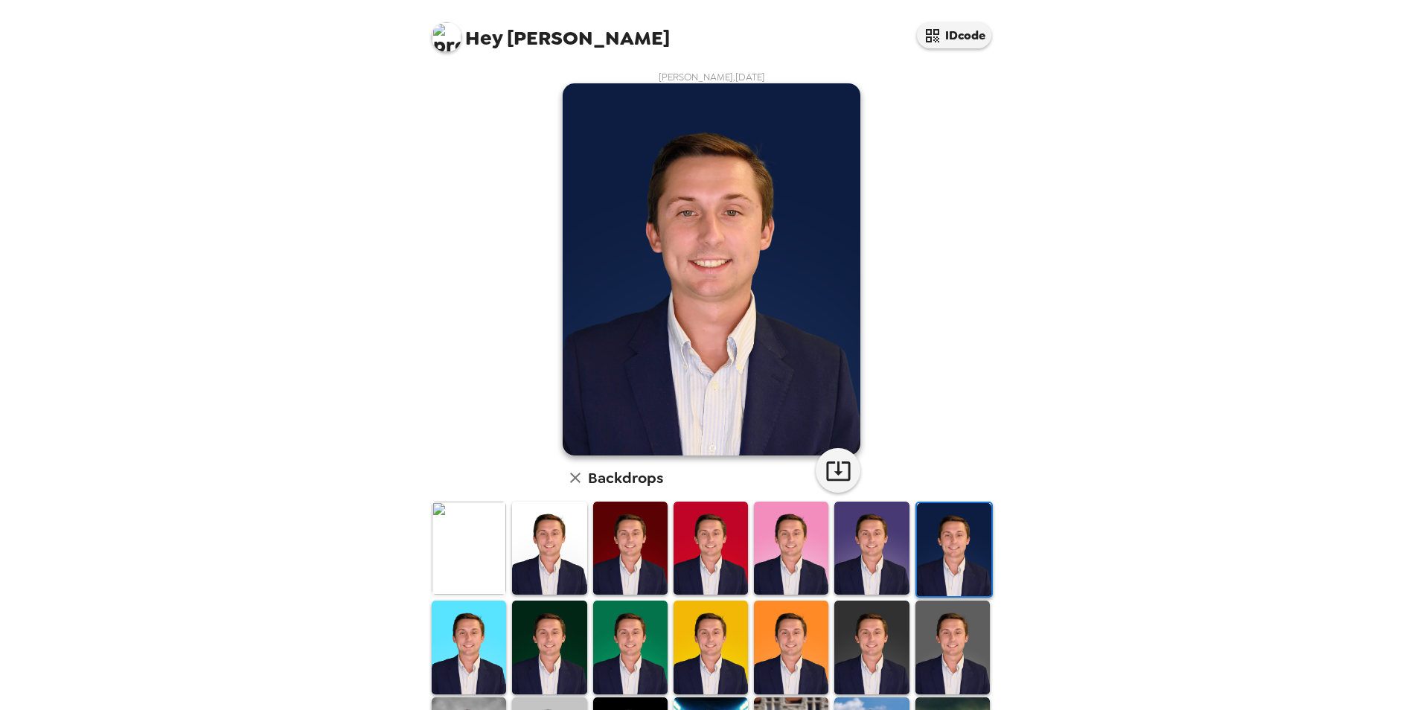
click at [894, 538] on img at bounding box center [871, 548] width 74 height 93
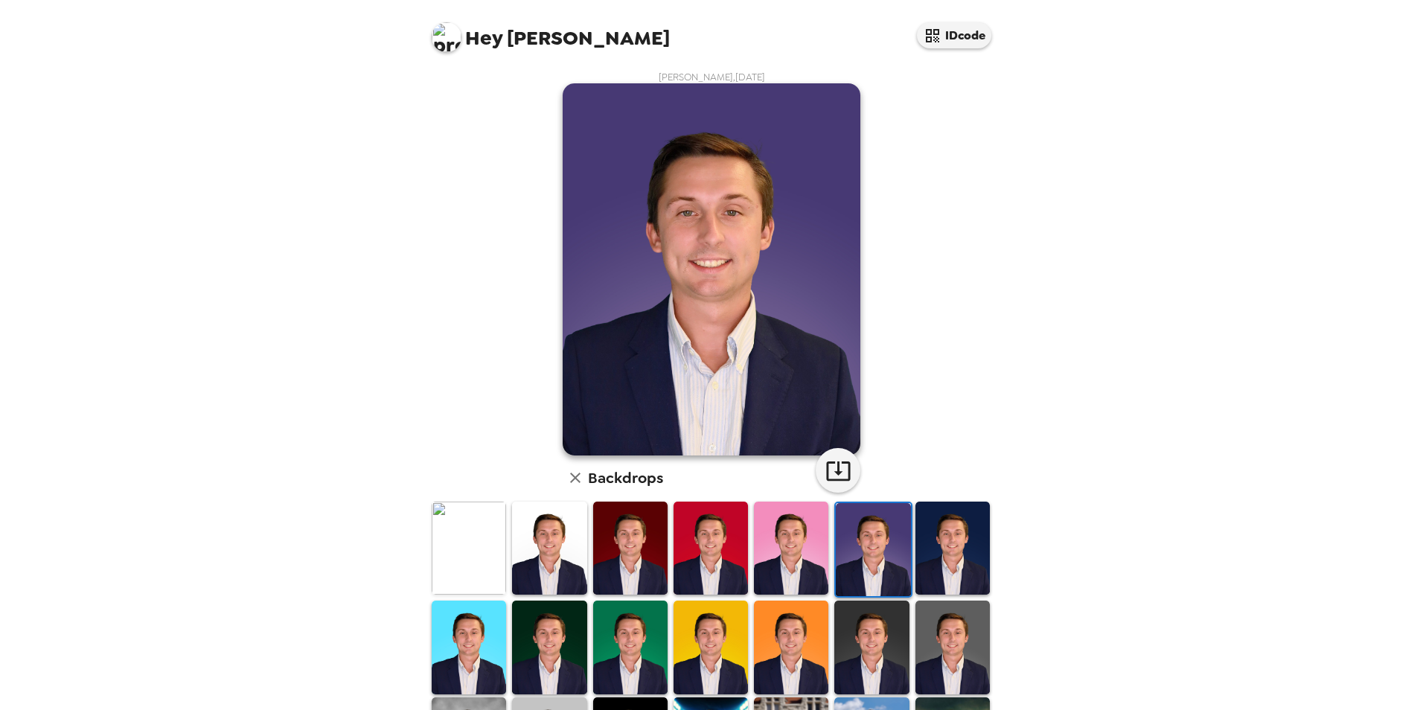
click at [944, 601] on img at bounding box center [952, 646] width 74 height 93
